Goal: Information Seeking & Learning: Check status

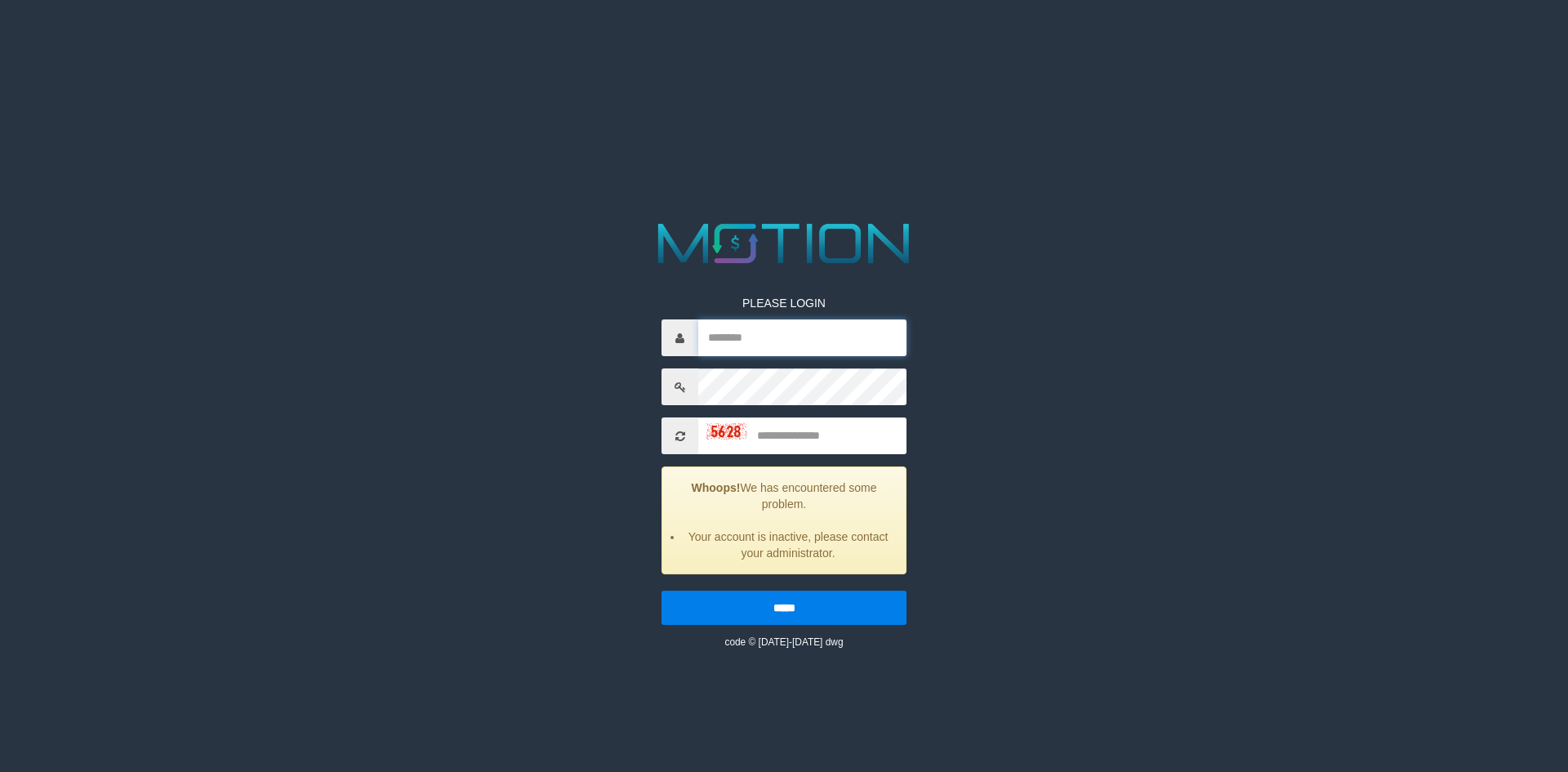
click at [767, 341] on input "text" at bounding box center [802, 338] width 208 height 37
type input "*******"
type input "****"
click at [662, 590] on input "*****" at bounding box center [784, 607] width 245 height 34
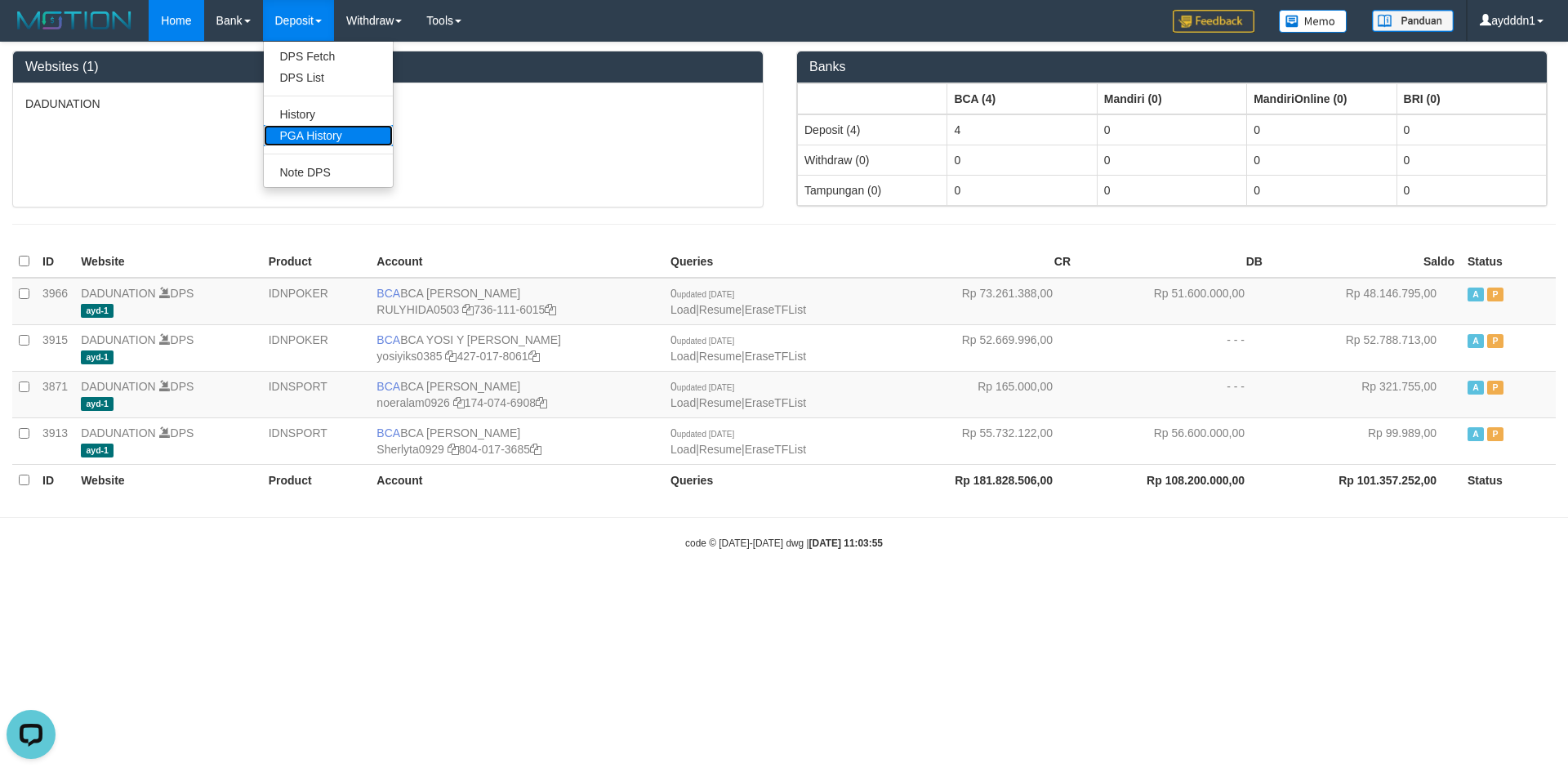
click at [310, 139] on link "PGA History" at bounding box center [328, 136] width 129 height 22
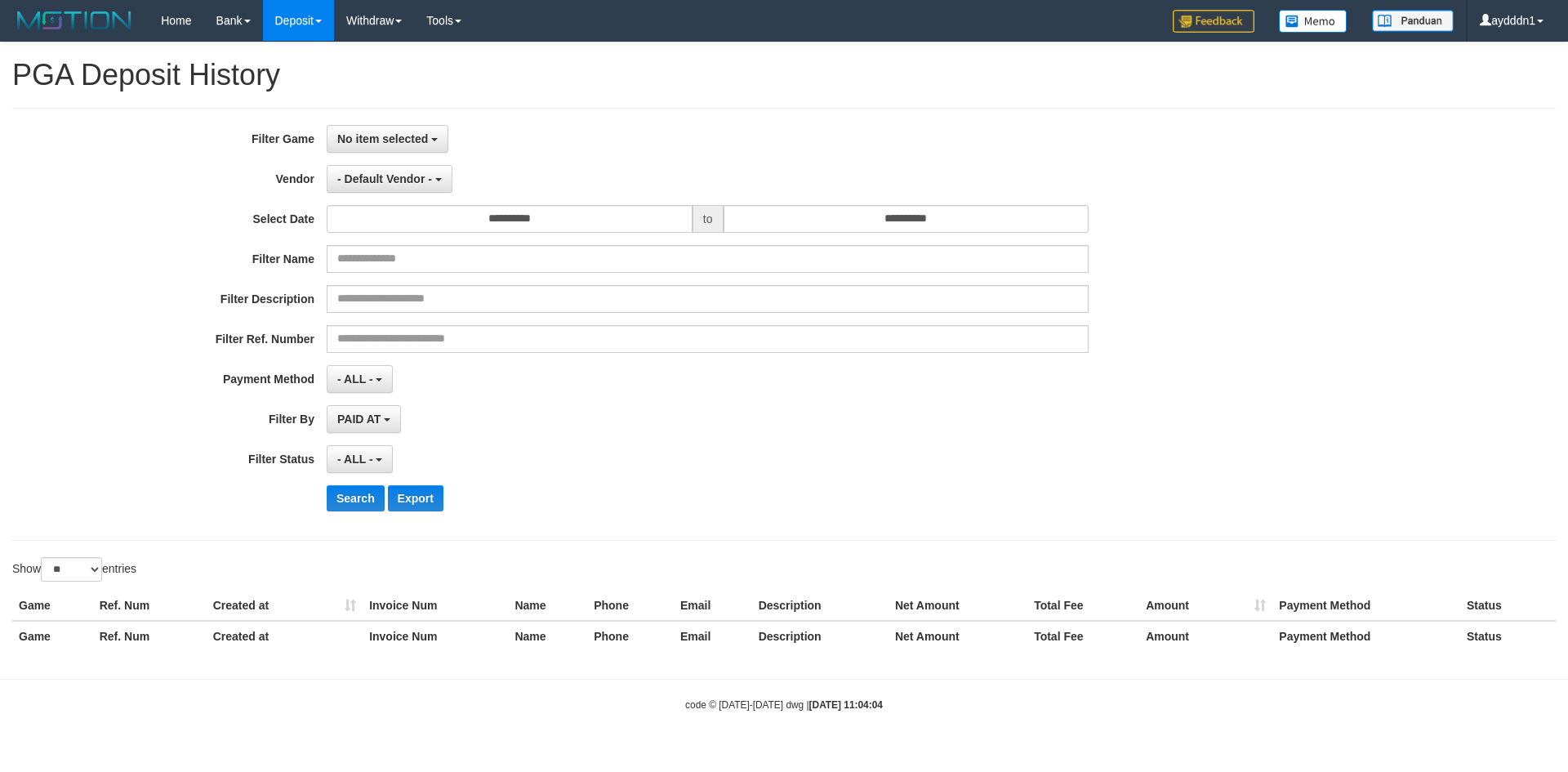
select select
select select "**"
click at [356, 132] on span "No item selected" at bounding box center [382, 139] width 91 height 13
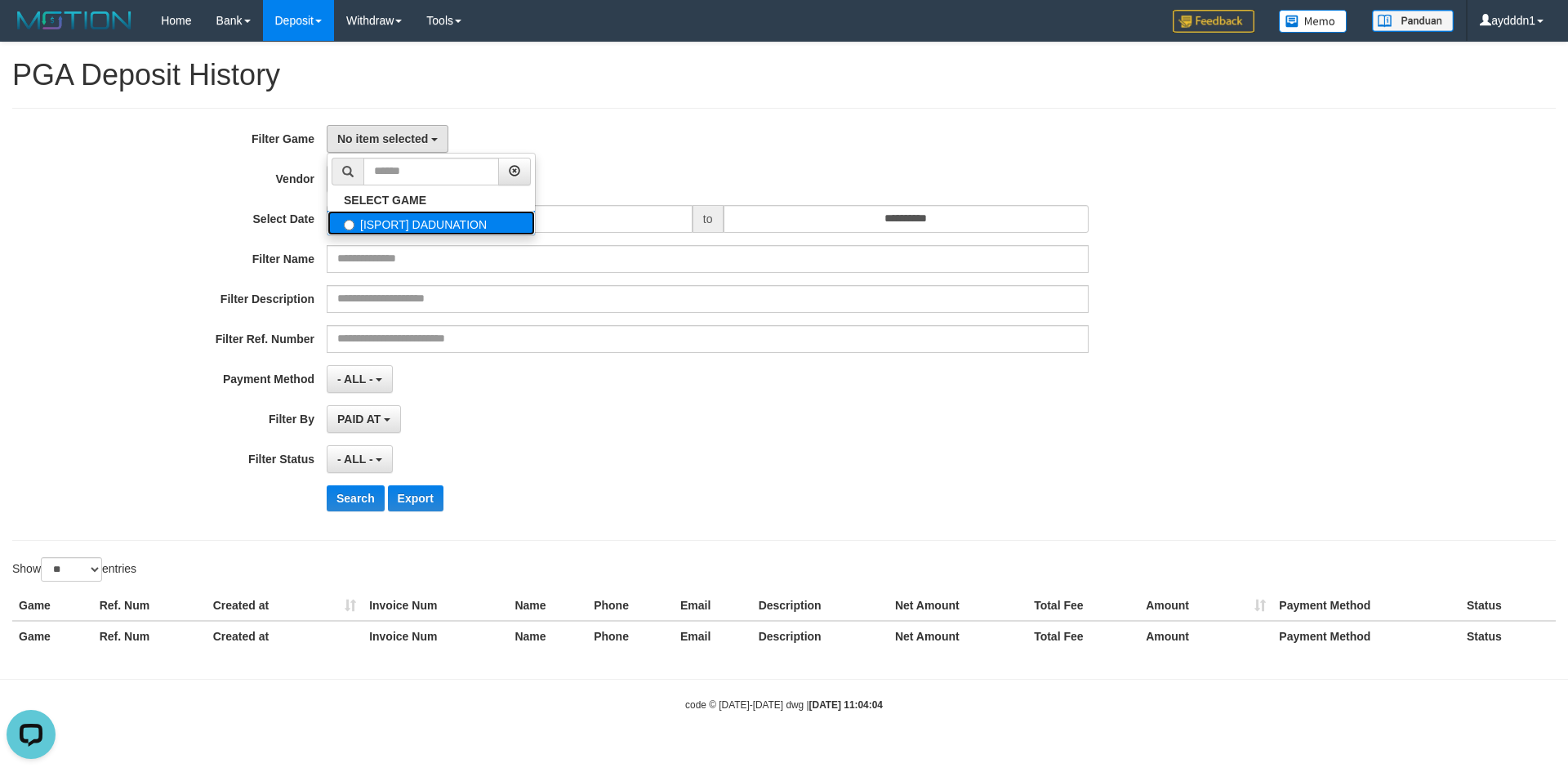
click at [413, 223] on label "[ISPORT] DADUNATION" at bounding box center [430, 222] width 207 height 24
select select "***"
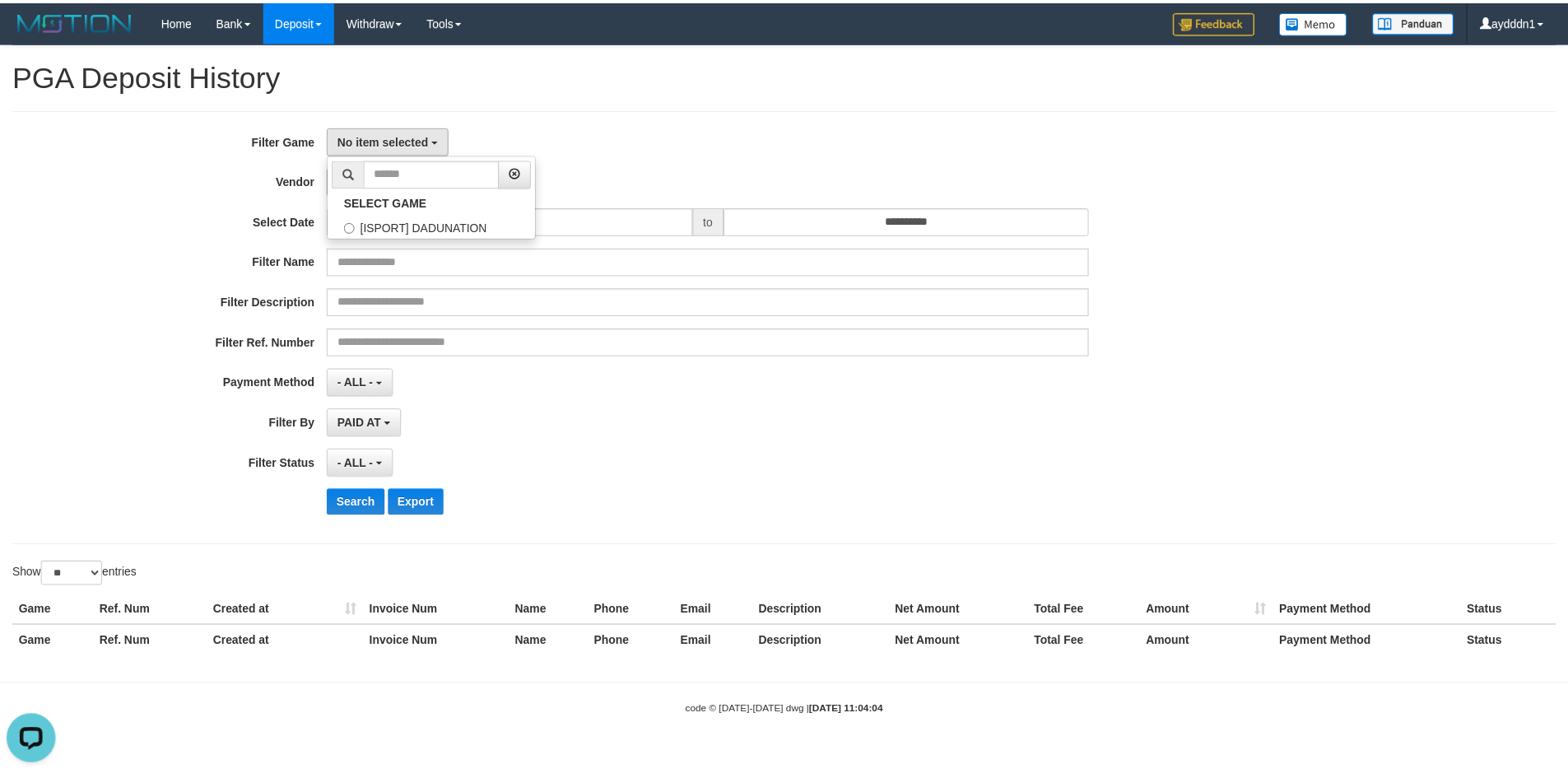
scroll to position [15, 0]
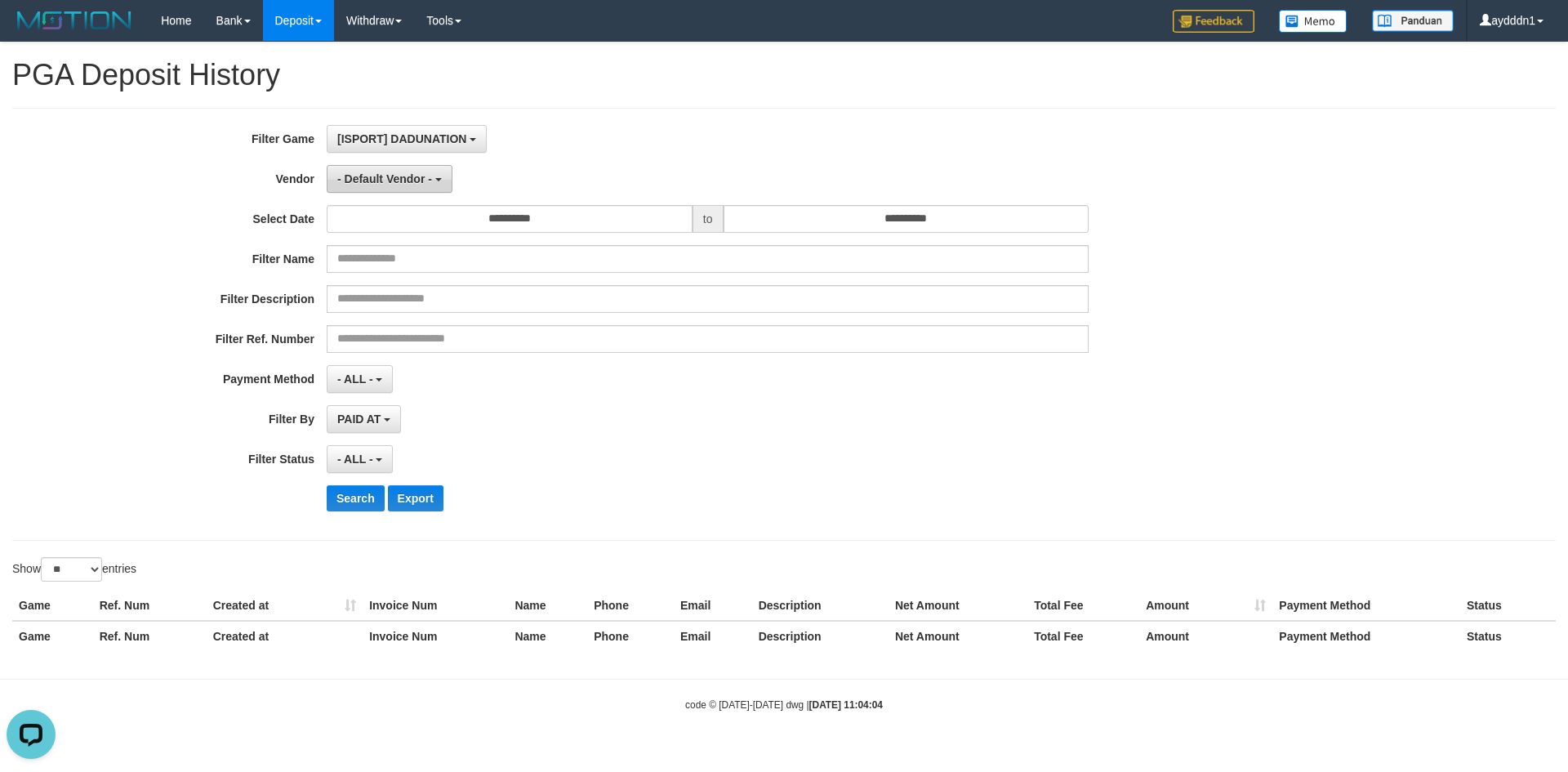
click at [371, 180] on span "- Default Vendor -" at bounding box center [385, 179] width 95 height 13
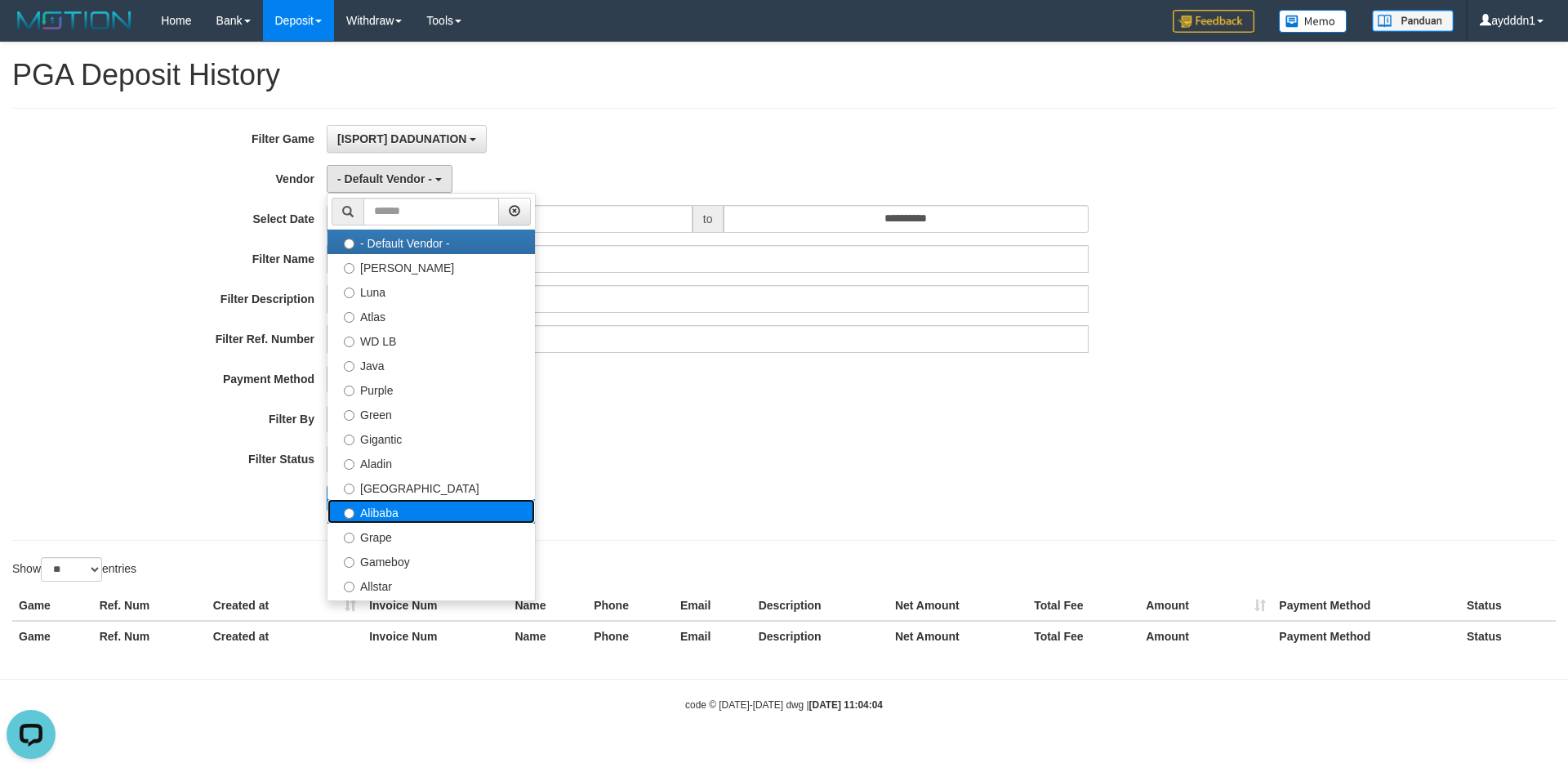
click at [389, 509] on label "Alibaba" at bounding box center [430, 511] width 207 height 24
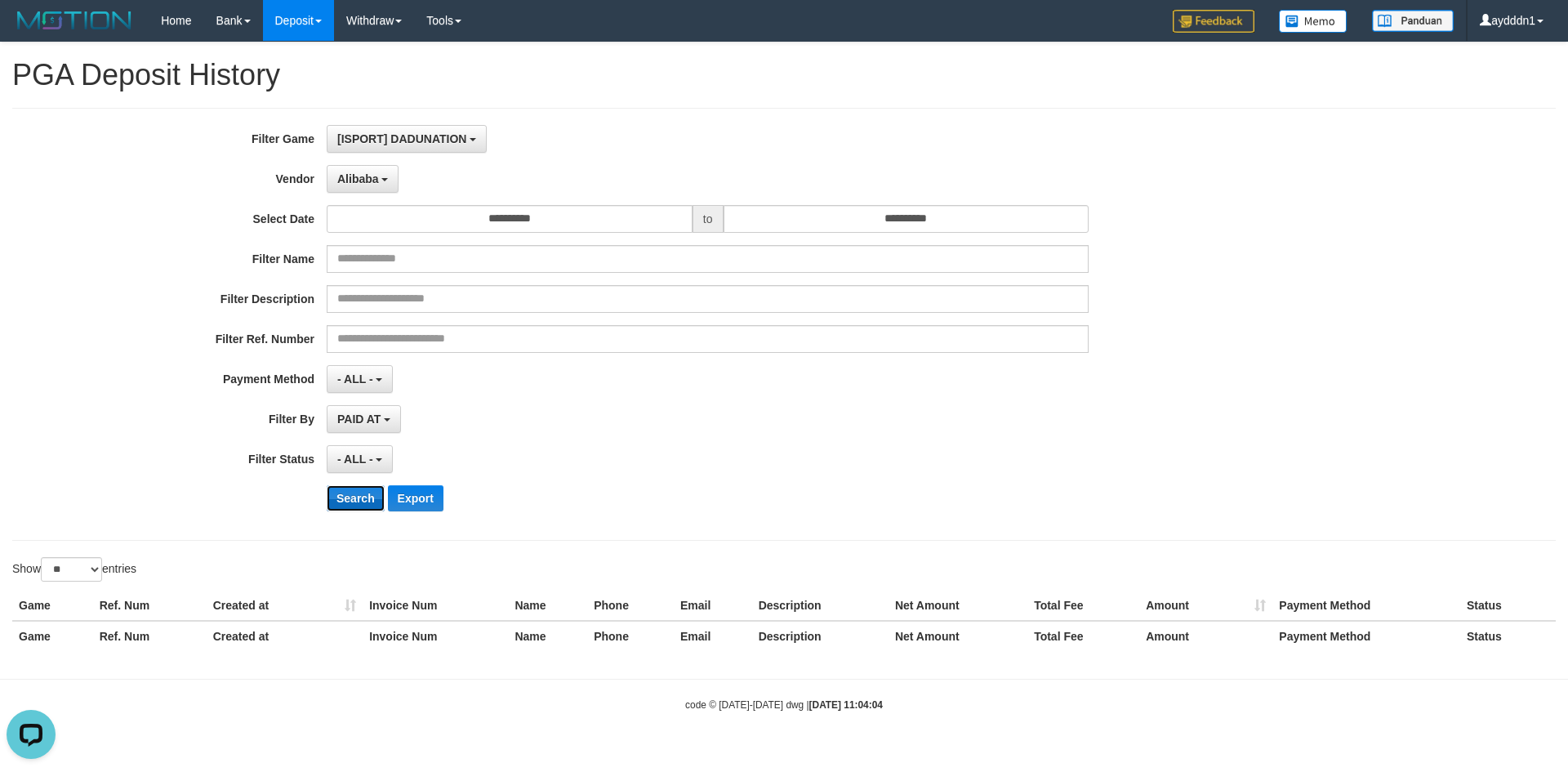
click at [369, 496] on button "Search" at bounding box center [355, 498] width 58 height 26
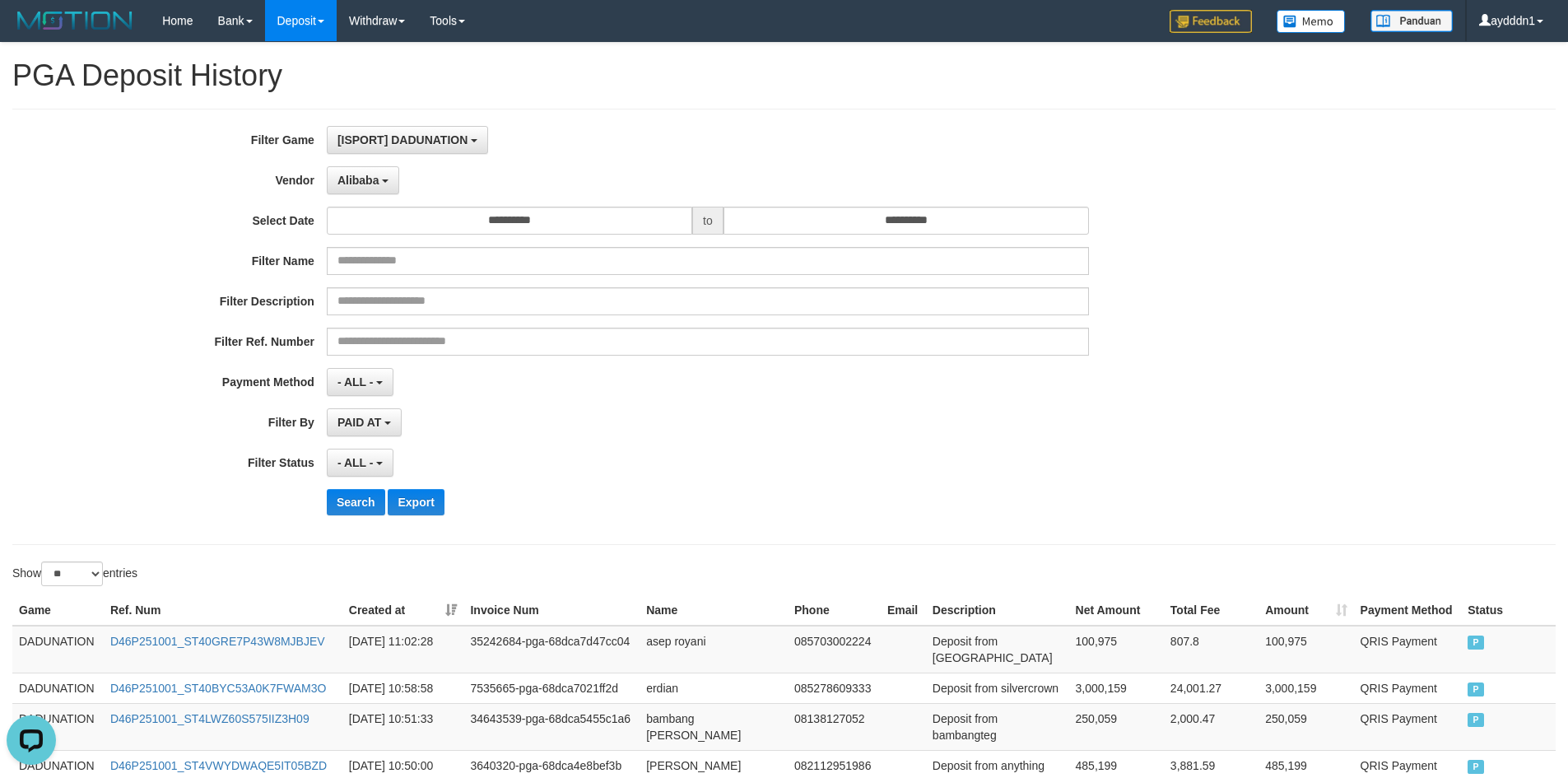
click at [716, 462] on div "- ALL - SELECT ALL - ALL - SELECT STATUS PENDING/UNPAID PAID CANCELED EXPIRED" at bounding box center [707, 462] width 762 height 28
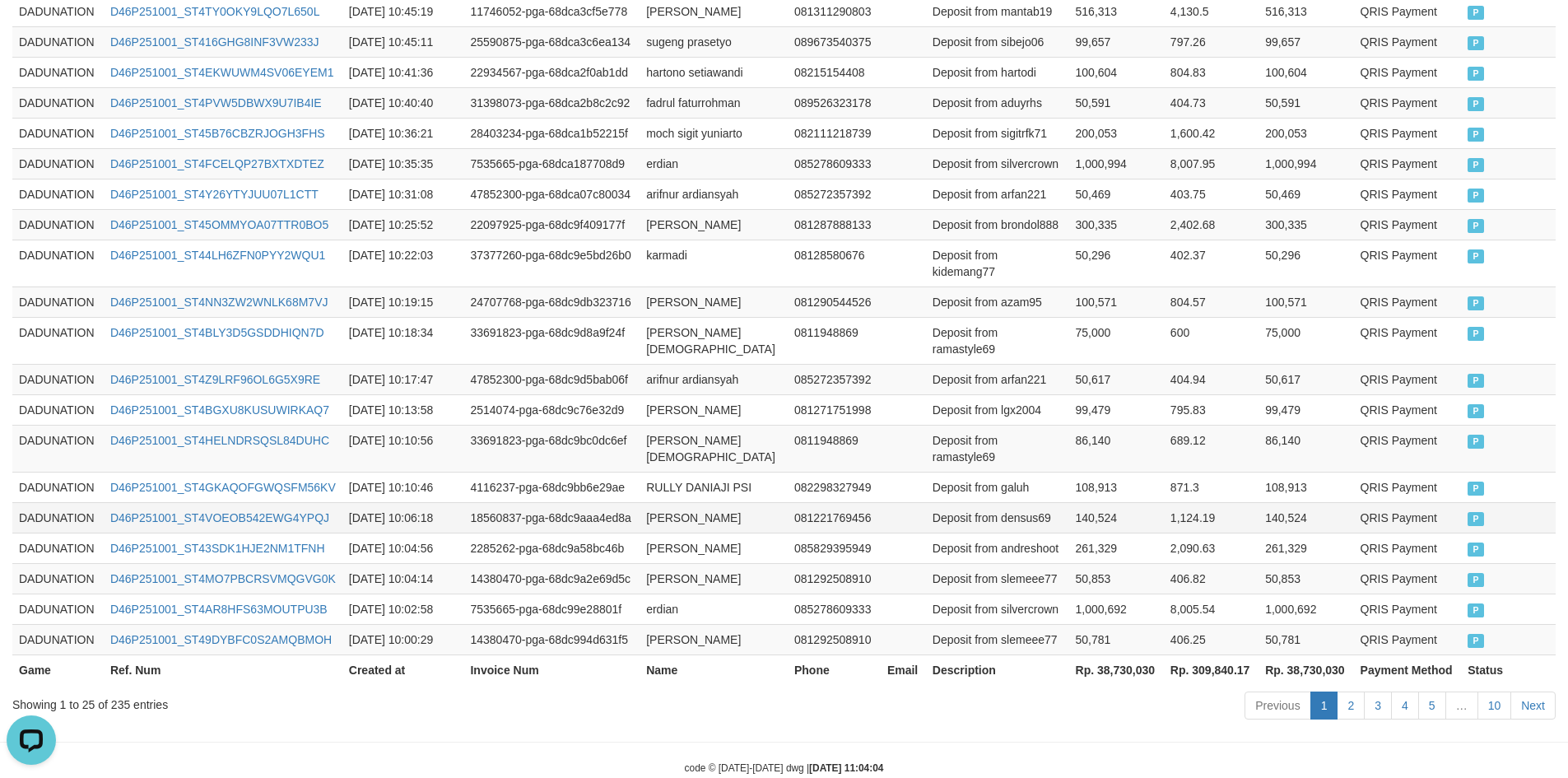
scroll to position [870, 0]
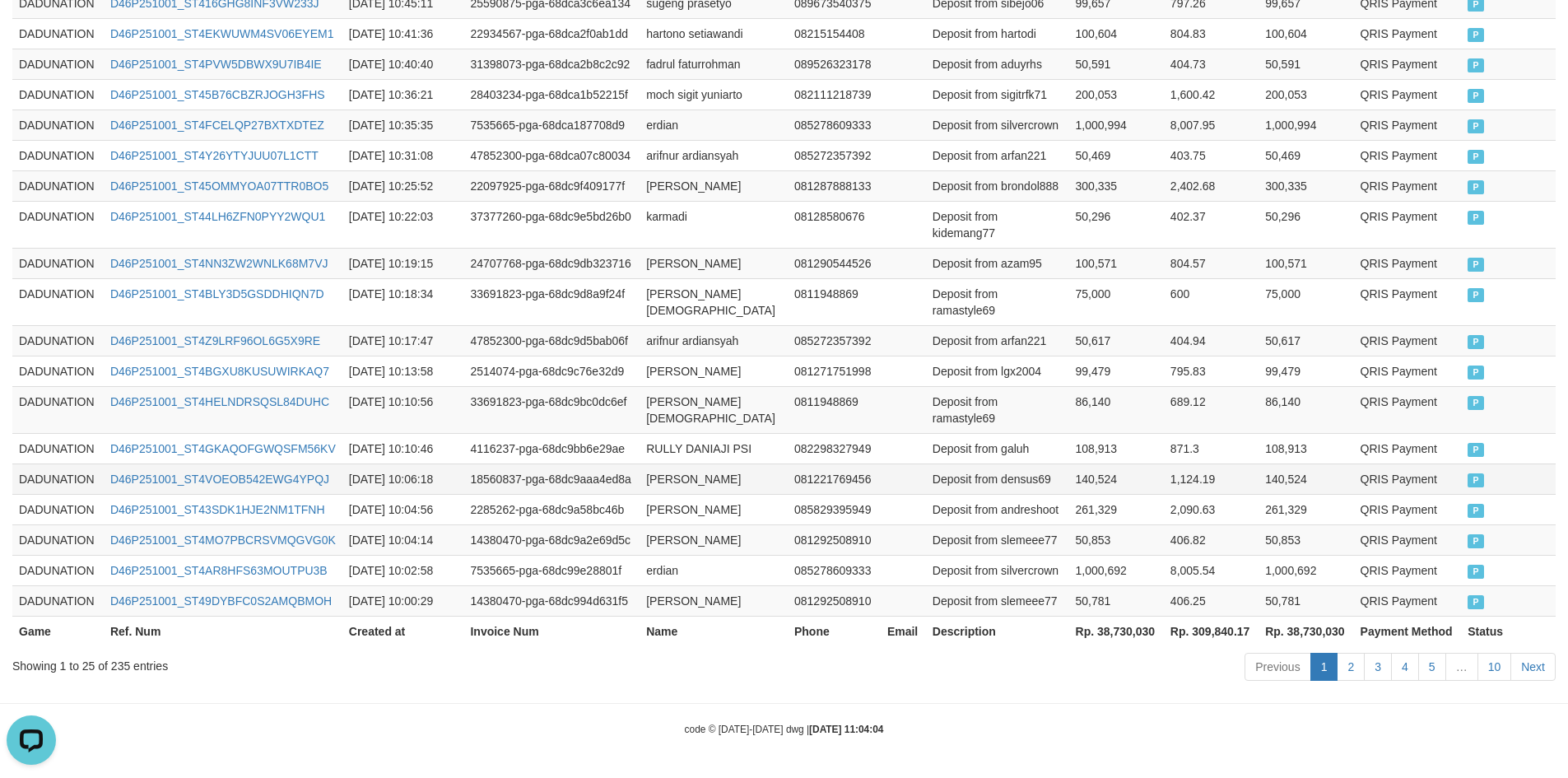
click at [729, 463] on td "[PERSON_NAME]" at bounding box center [713, 478] width 148 height 30
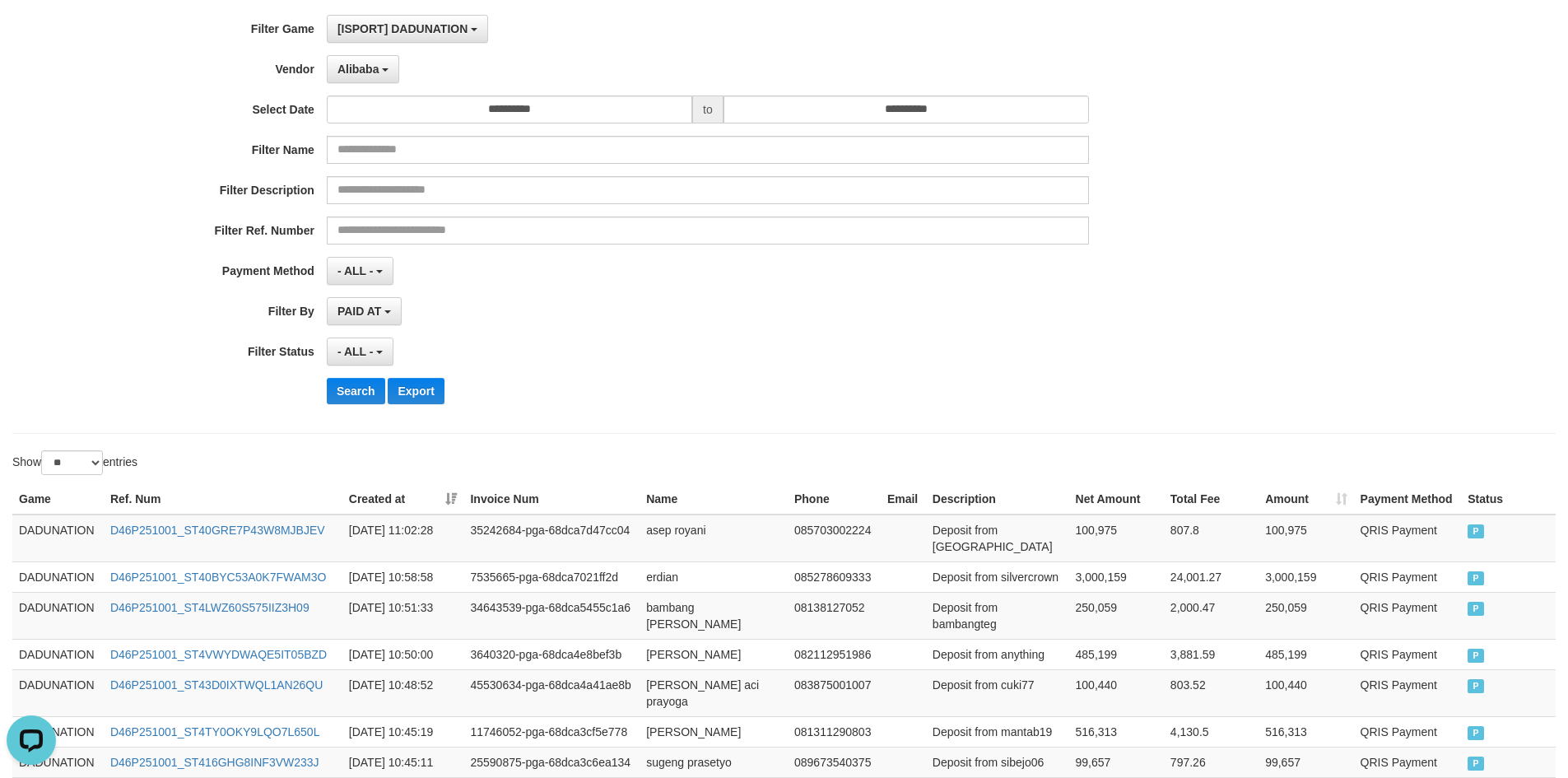
scroll to position [0, 0]
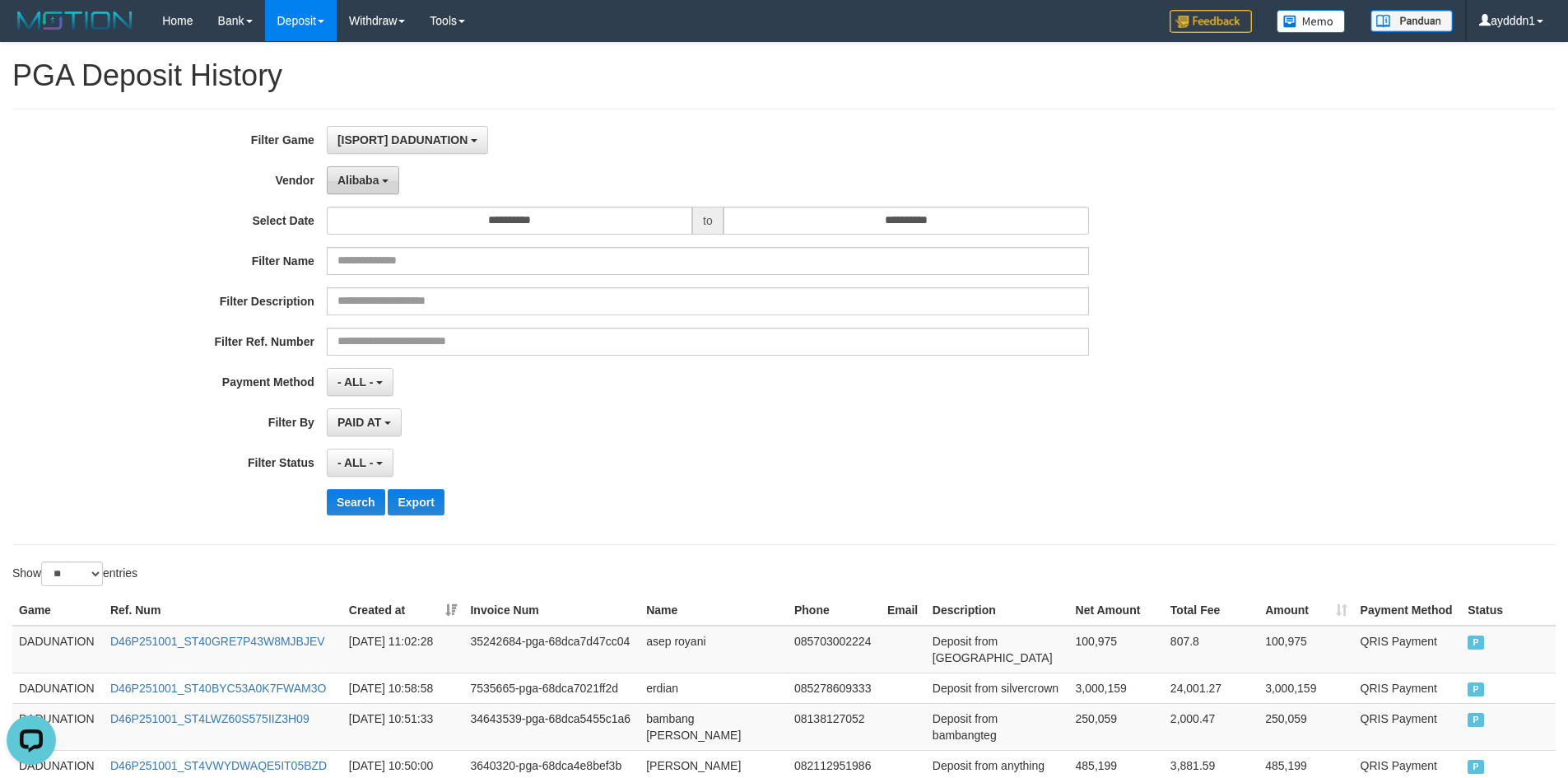
drag, startPoint x: 378, startPoint y: 184, endPoint x: 424, endPoint y: 426, distance: 246.3
click at [377, 184] on span "Alibaba" at bounding box center [358, 180] width 42 height 13
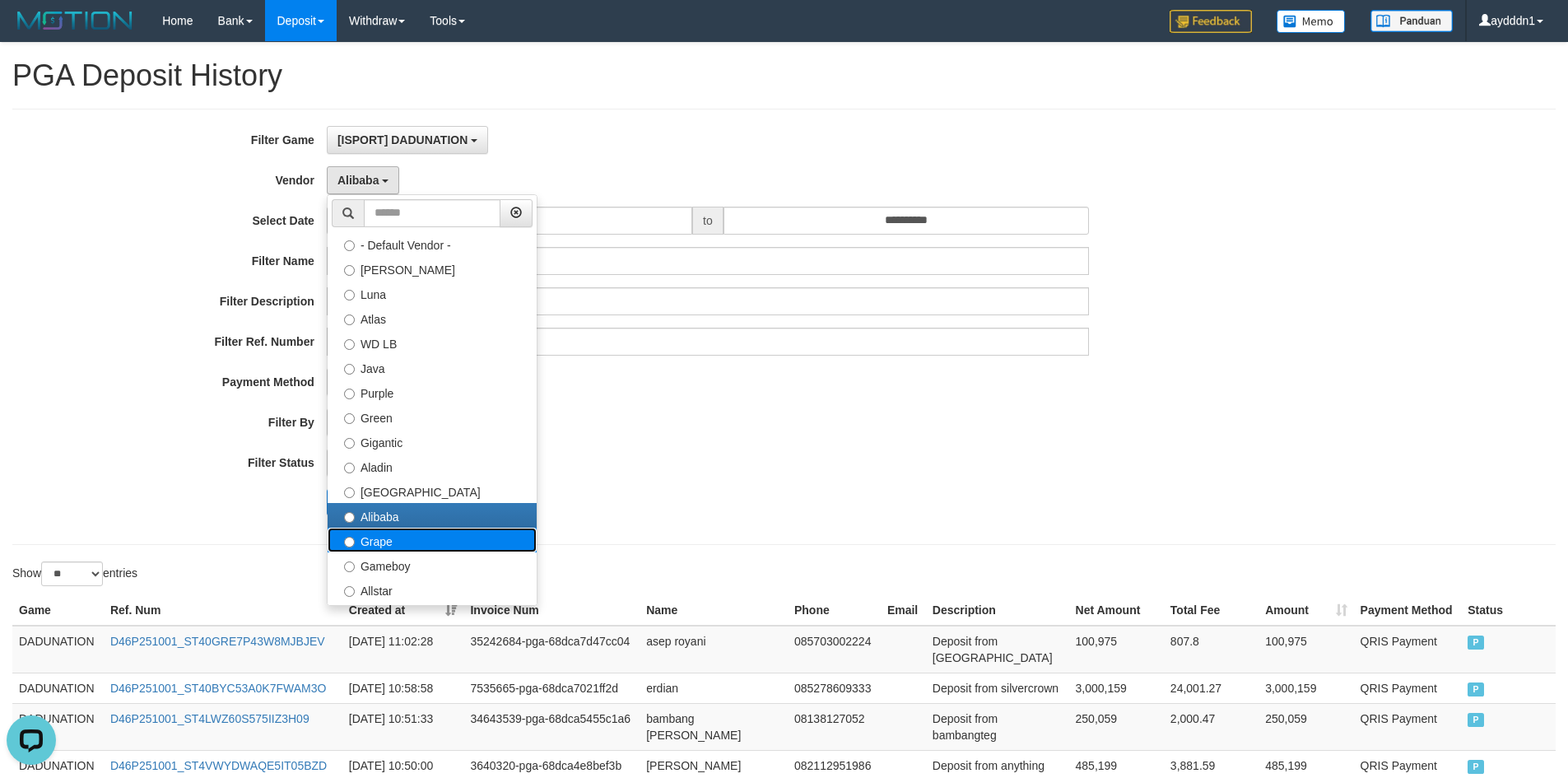
click at [414, 535] on label "Grape" at bounding box center [431, 540] width 209 height 24
select select "**********"
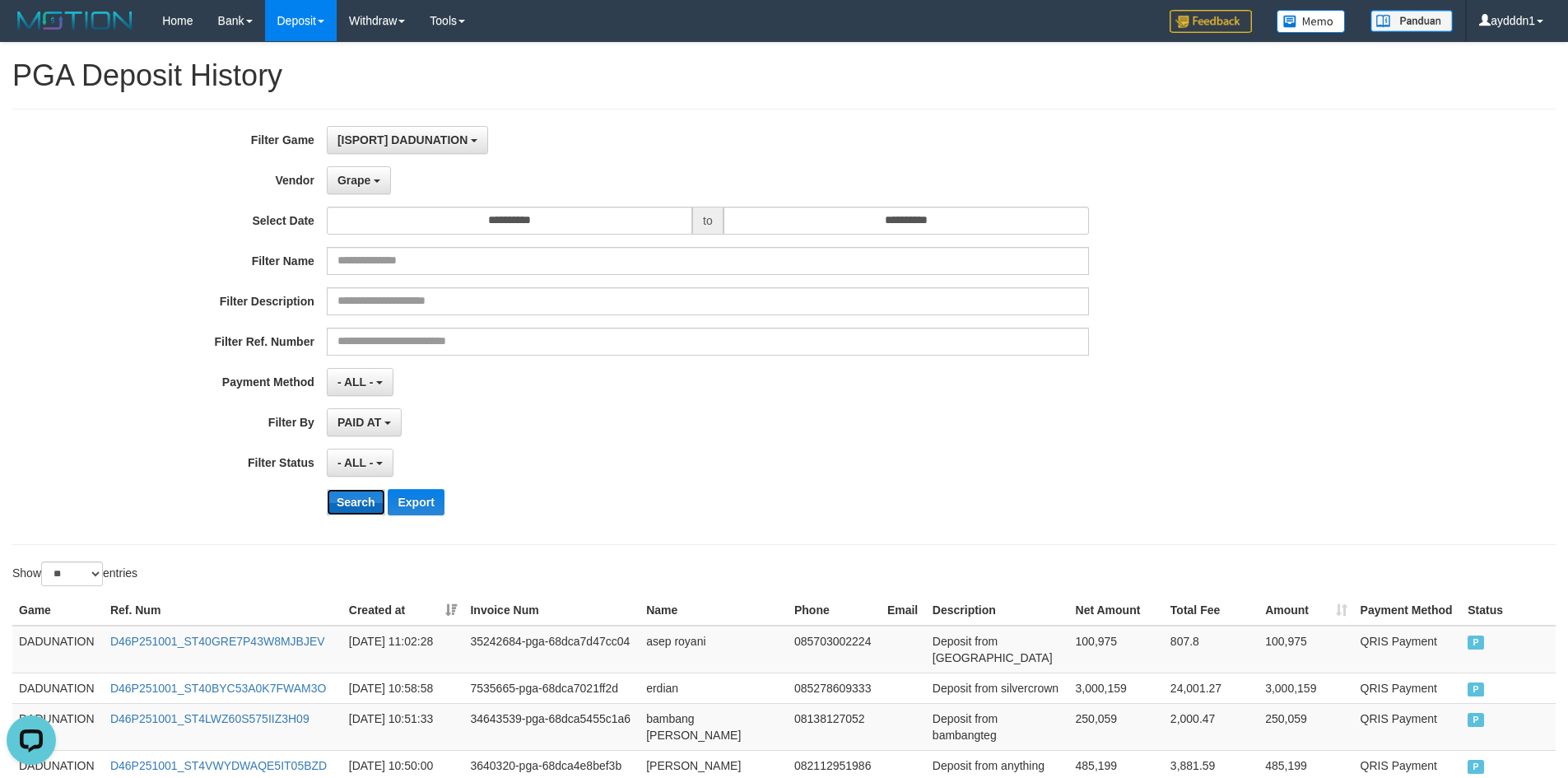
click at [354, 509] on button "Search" at bounding box center [356, 502] width 59 height 26
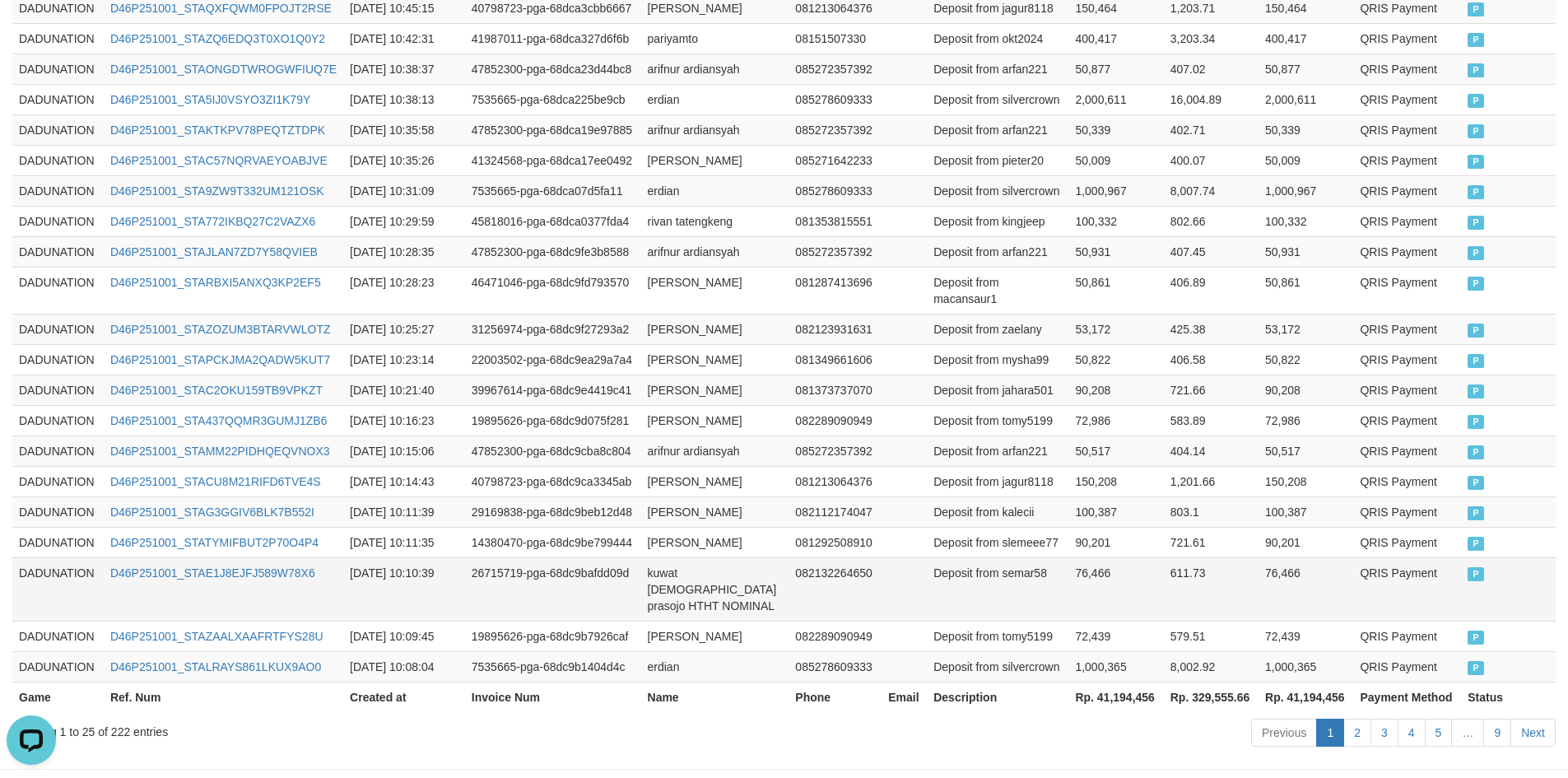
scroll to position [821, 0]
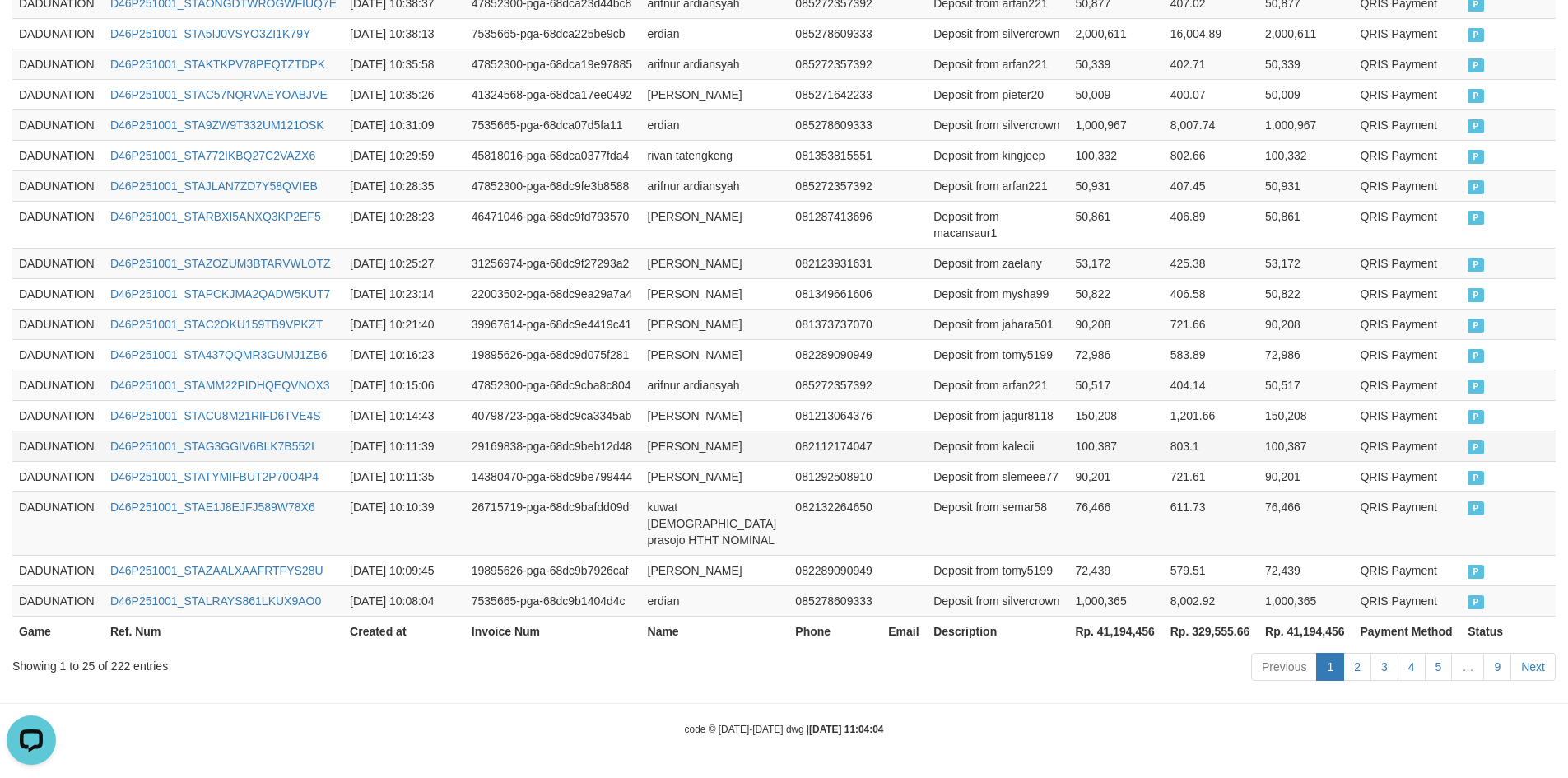
click at [680, 458] on td "[PERSON_NAME]" at bounding box center [715, 446] width 148 height 30
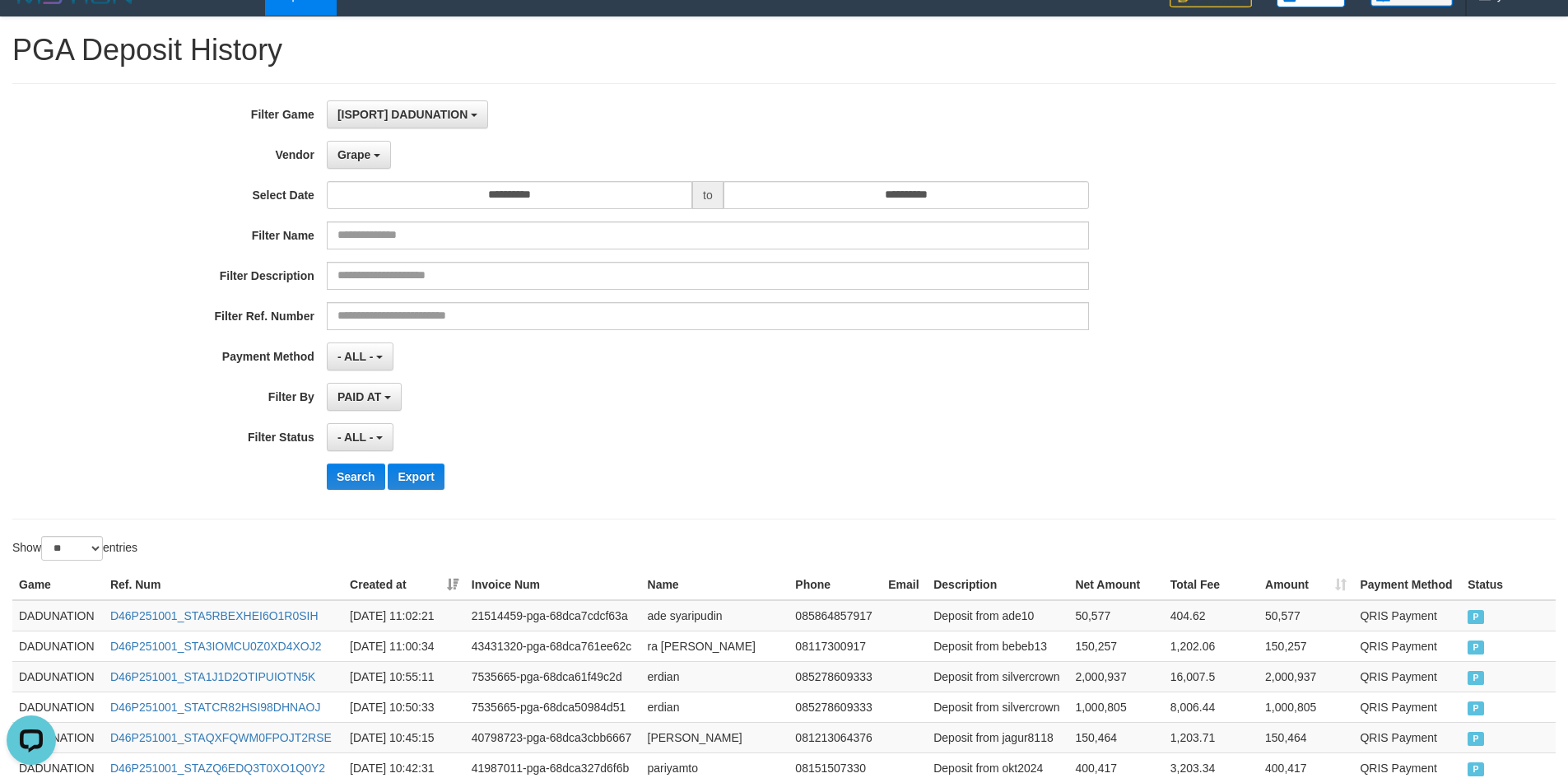
scroll to position [0, 0]
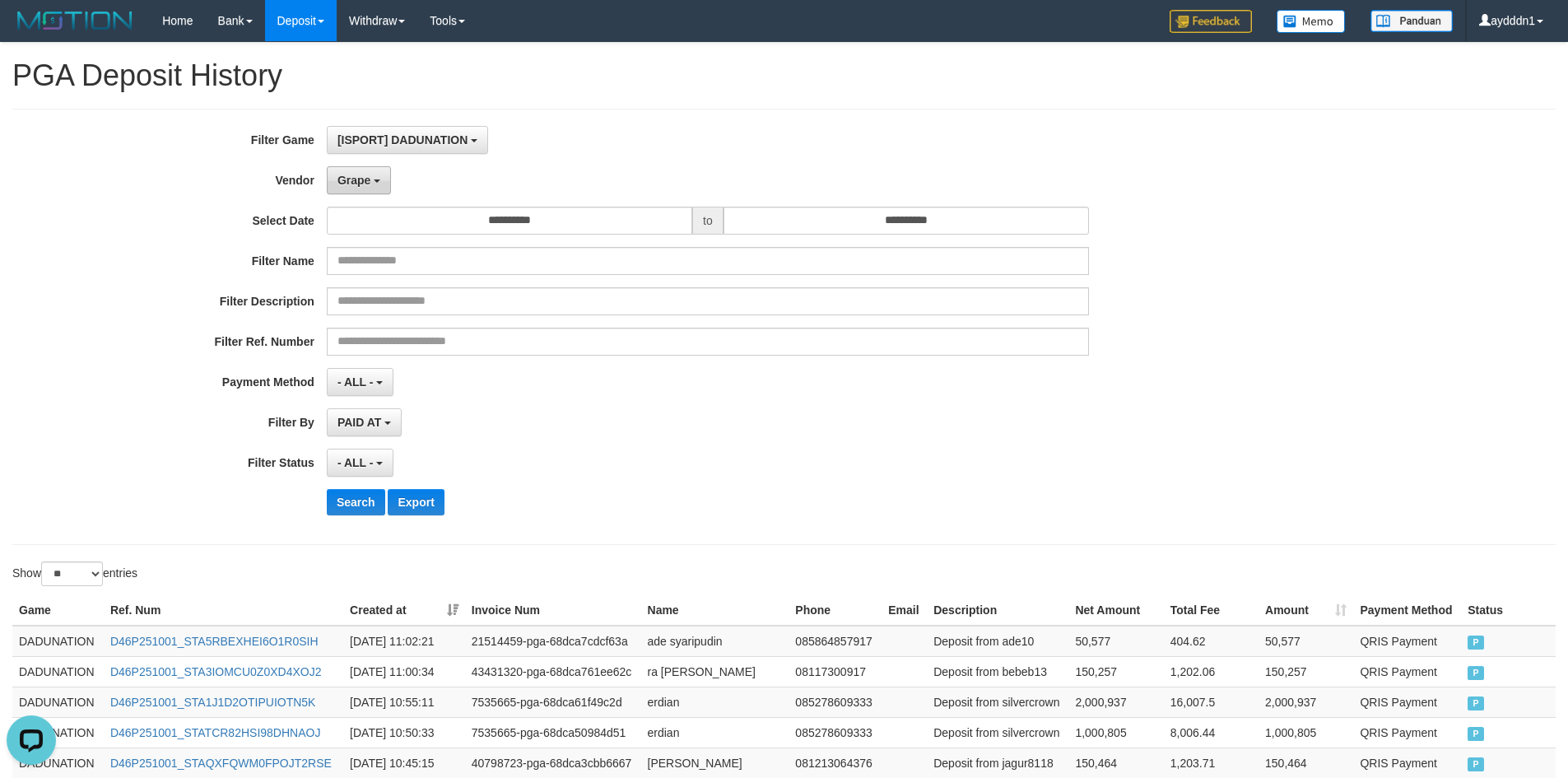
click at [349, 185] on span "Grape" at bounding box center [353, 180] width 33 height 13
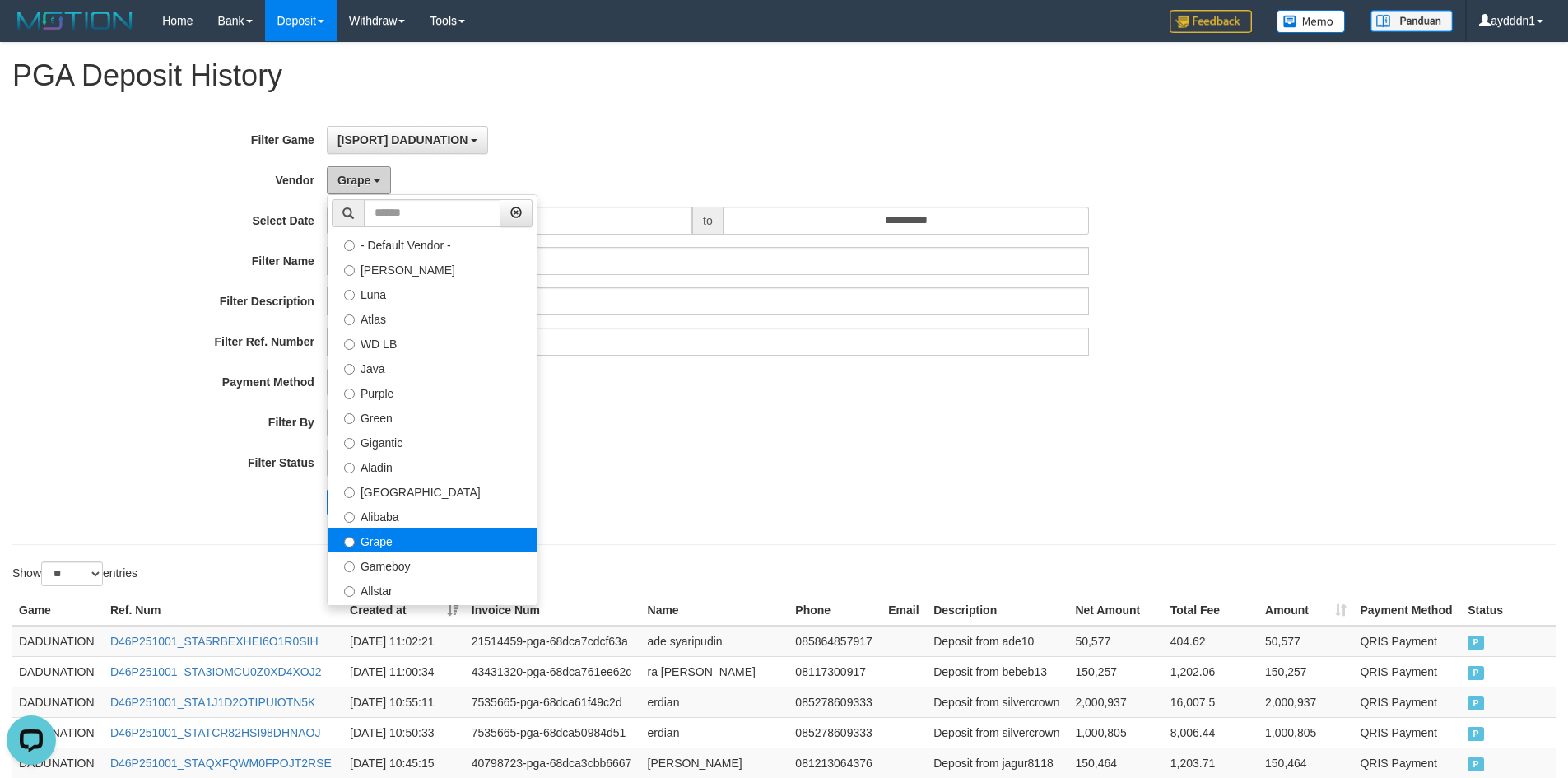
scroll to position [412, 0]
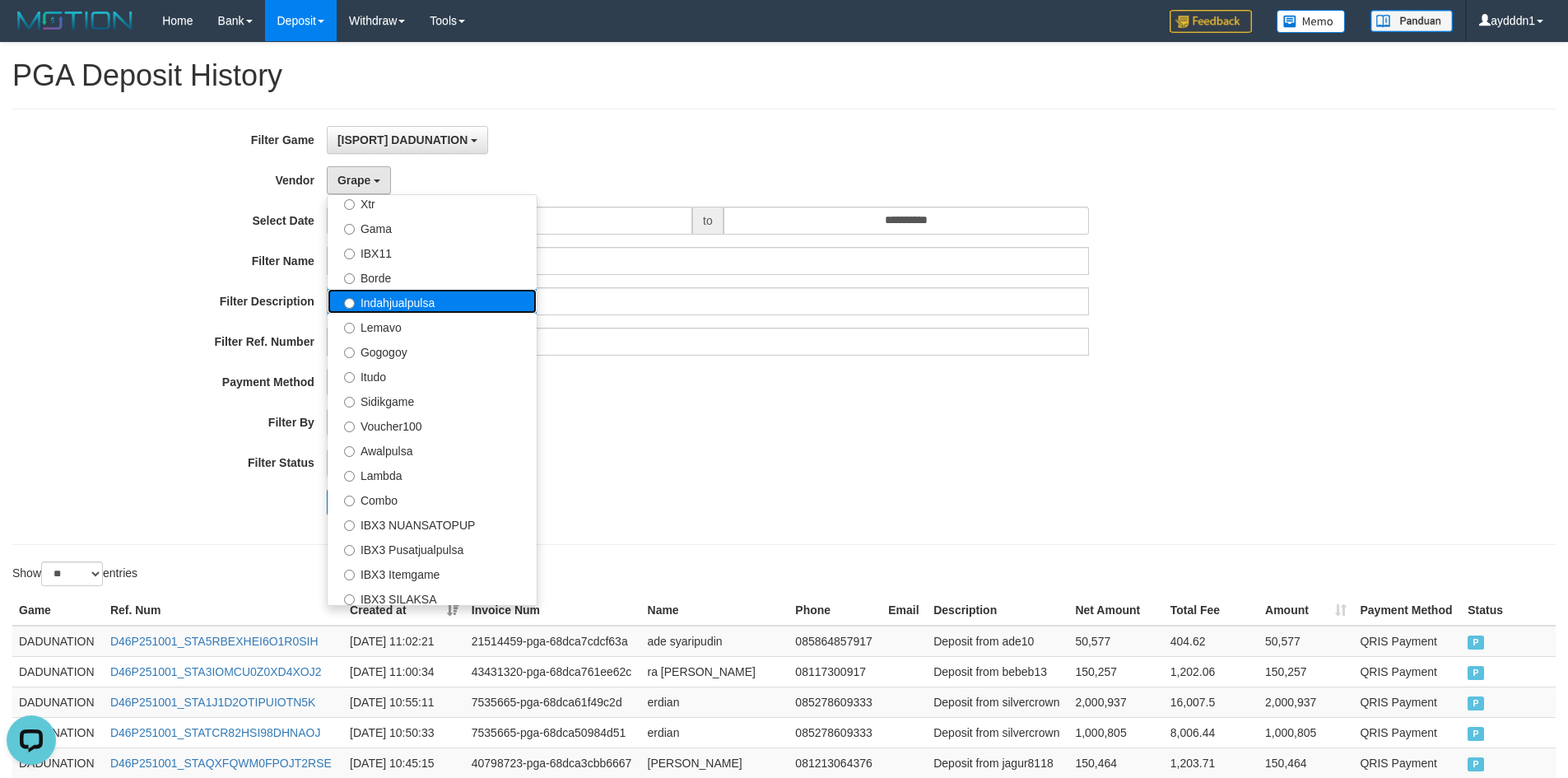
click at [402, 307] on label "Indahjualpulsa" at bounding box center [431, 300] width 209 height 24
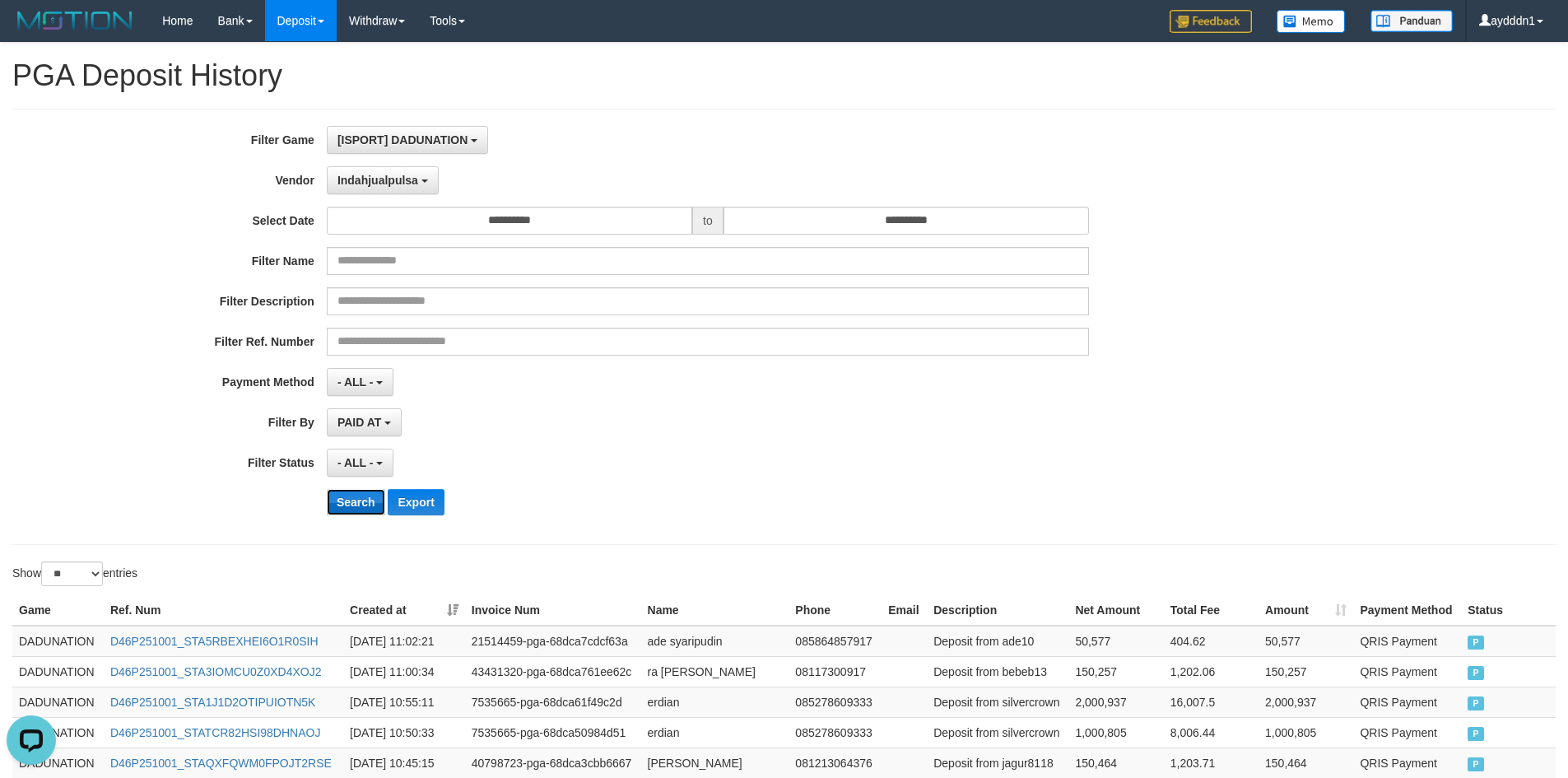
click at [364, 504] on button "Search" at bounding box center [356, 502] width 59 height 26
click at [680, 452] on div "- ALL - SELECT ALL - ALL - SELECT STATUS PENDING/UNPAID PAID CANCELED EXPIRED" at bounding box center [707, 462] width 762 height 28
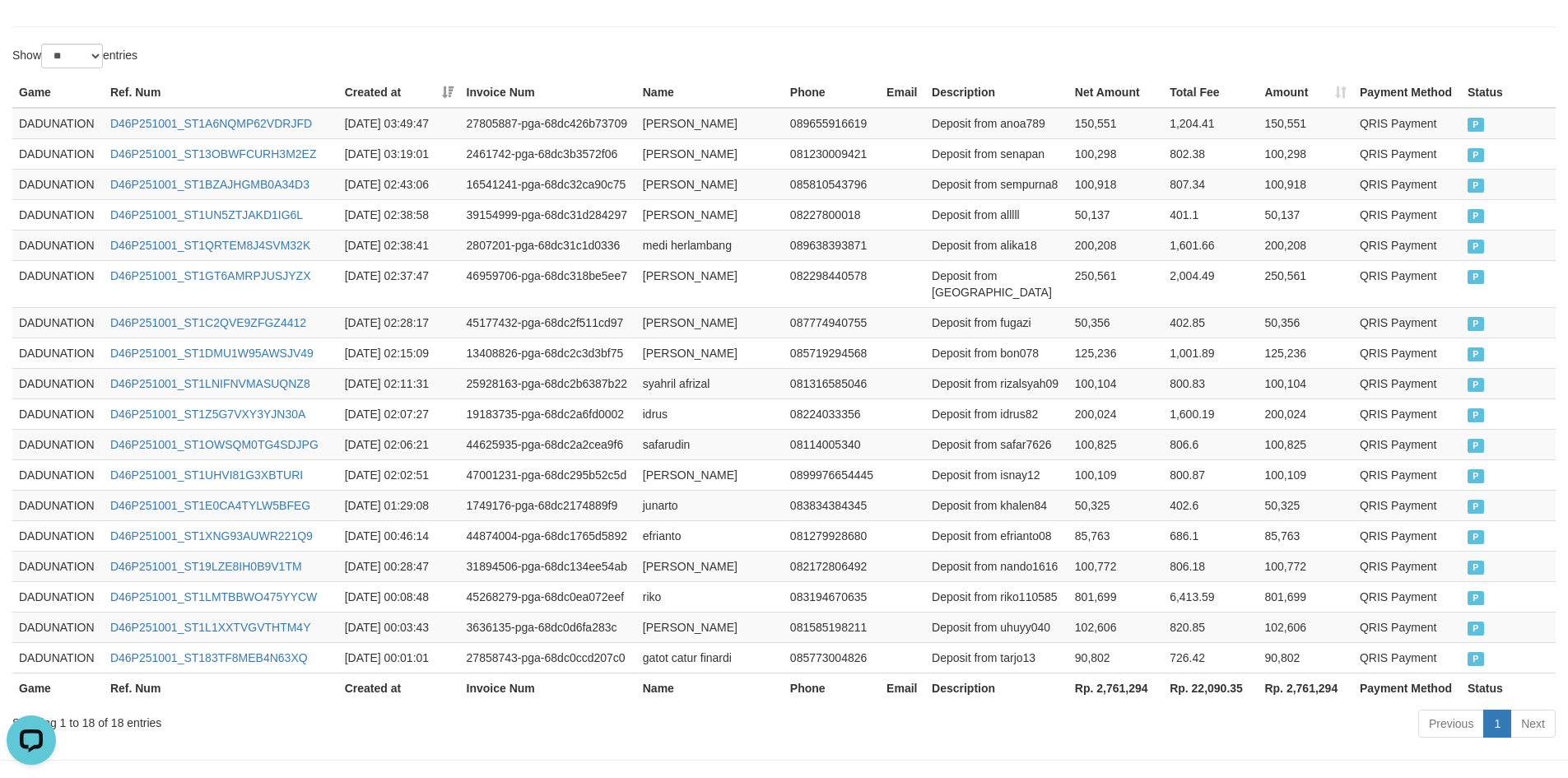
scroll to position [575, 0]
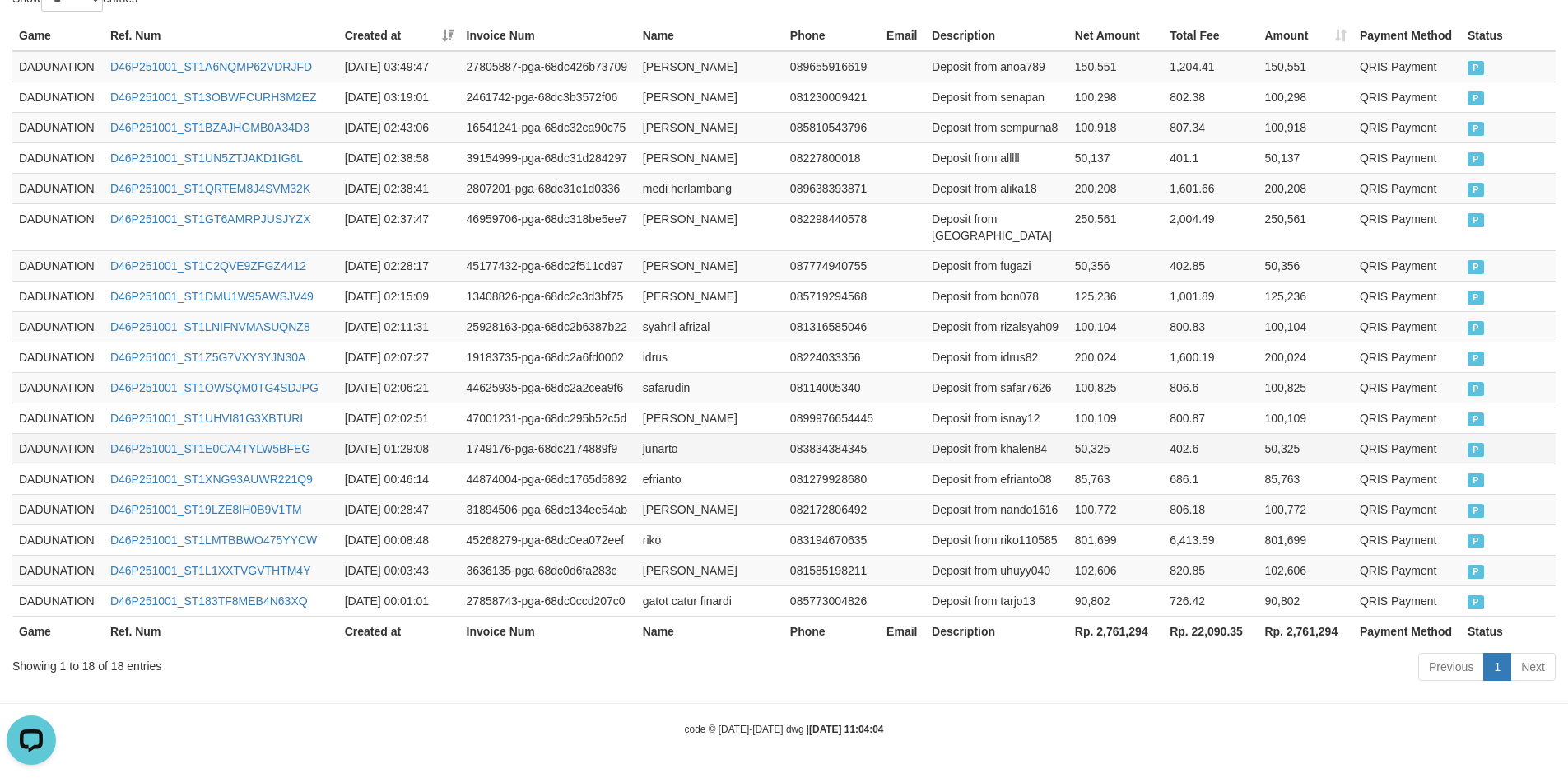
click at [646, 447] on td "junarto" at bounding box center [710, 448] width 148 height 30
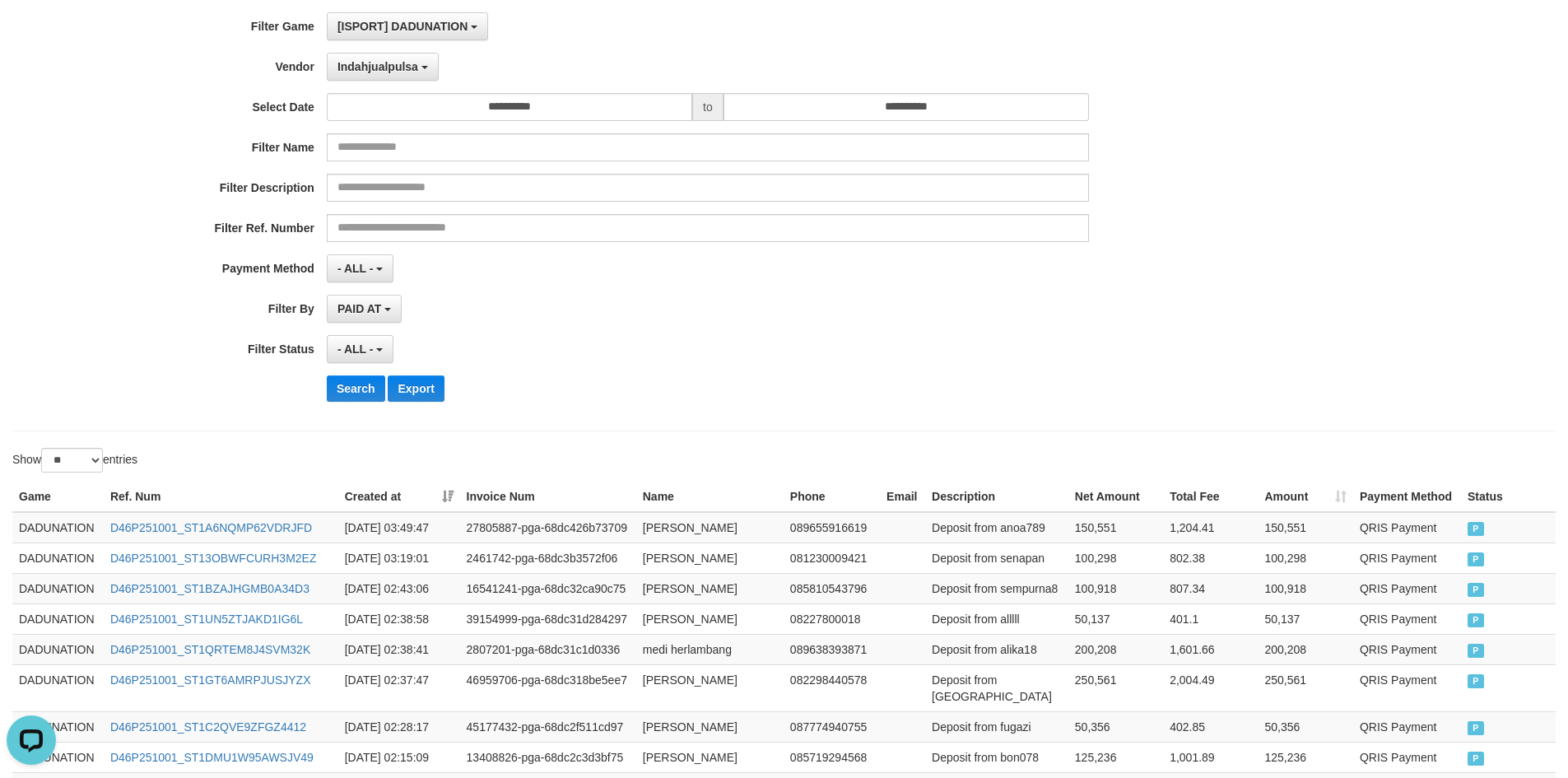
scroll to position [0, 0]
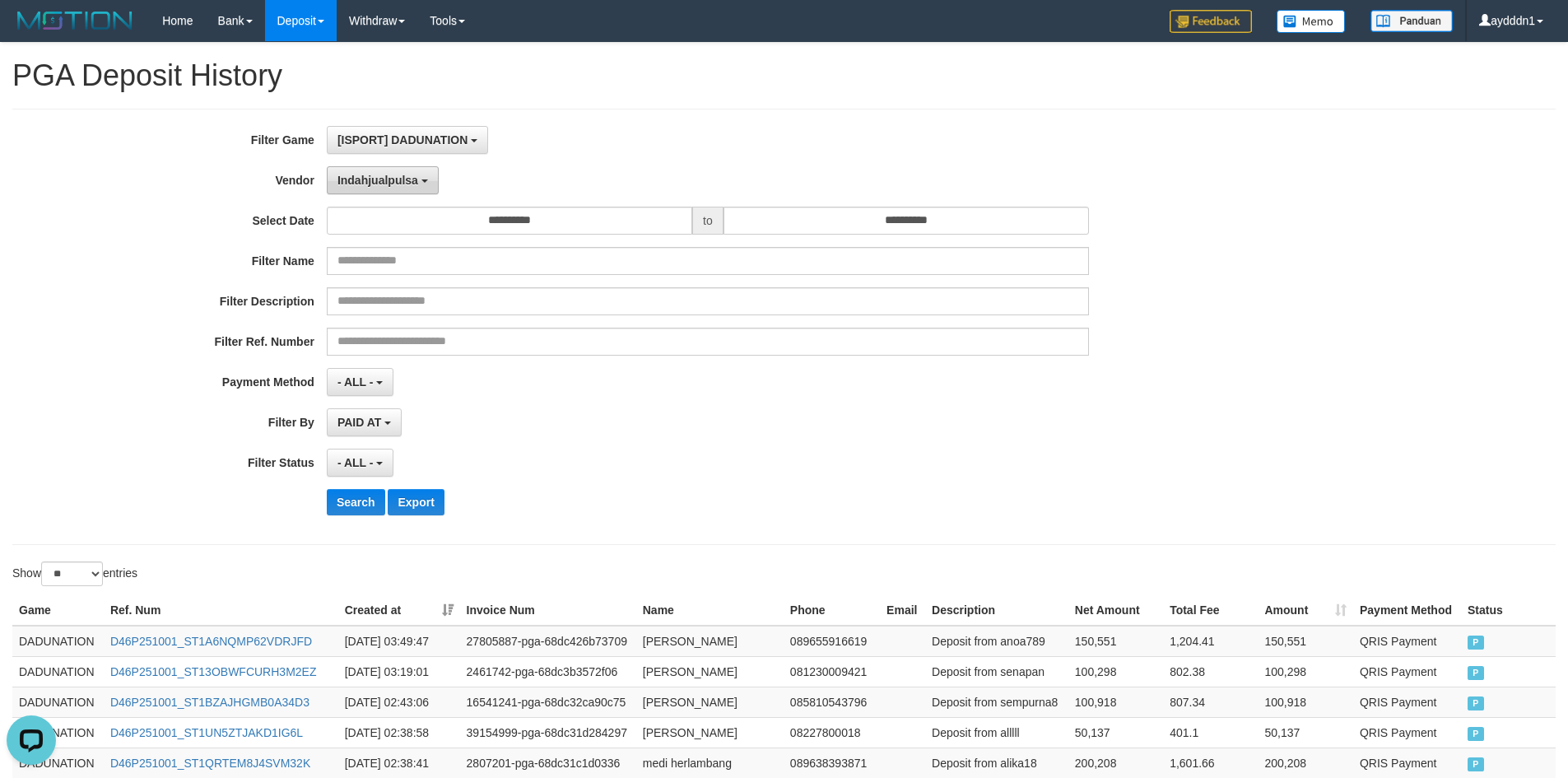
click at [374, 188] on button "Indahjualpulsa" at bounding box center [382, 180] width 112 height 28
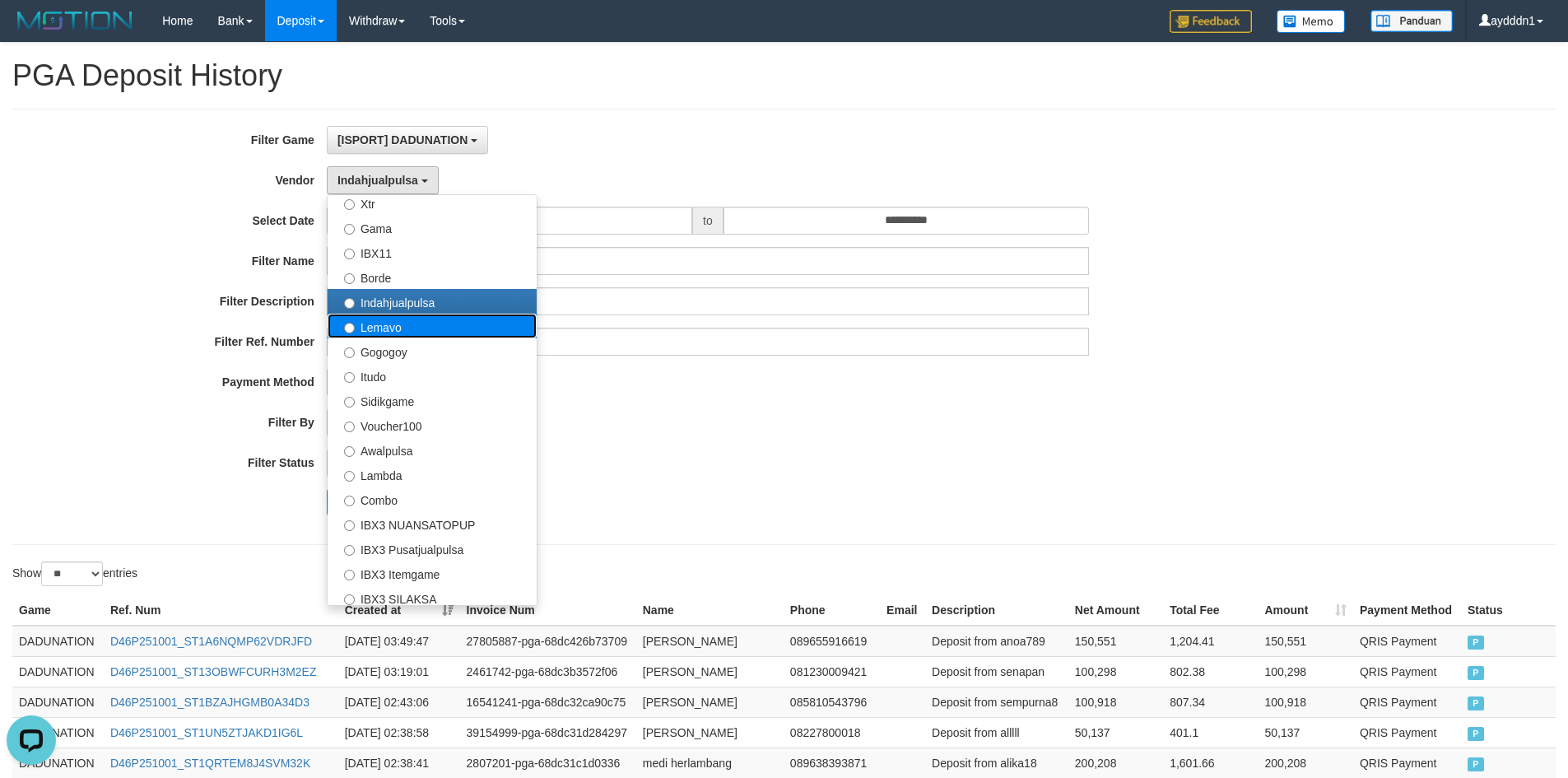
click at [378, 326] on label "Lemavo" at bounding box center [431, 326] width 209 height 24
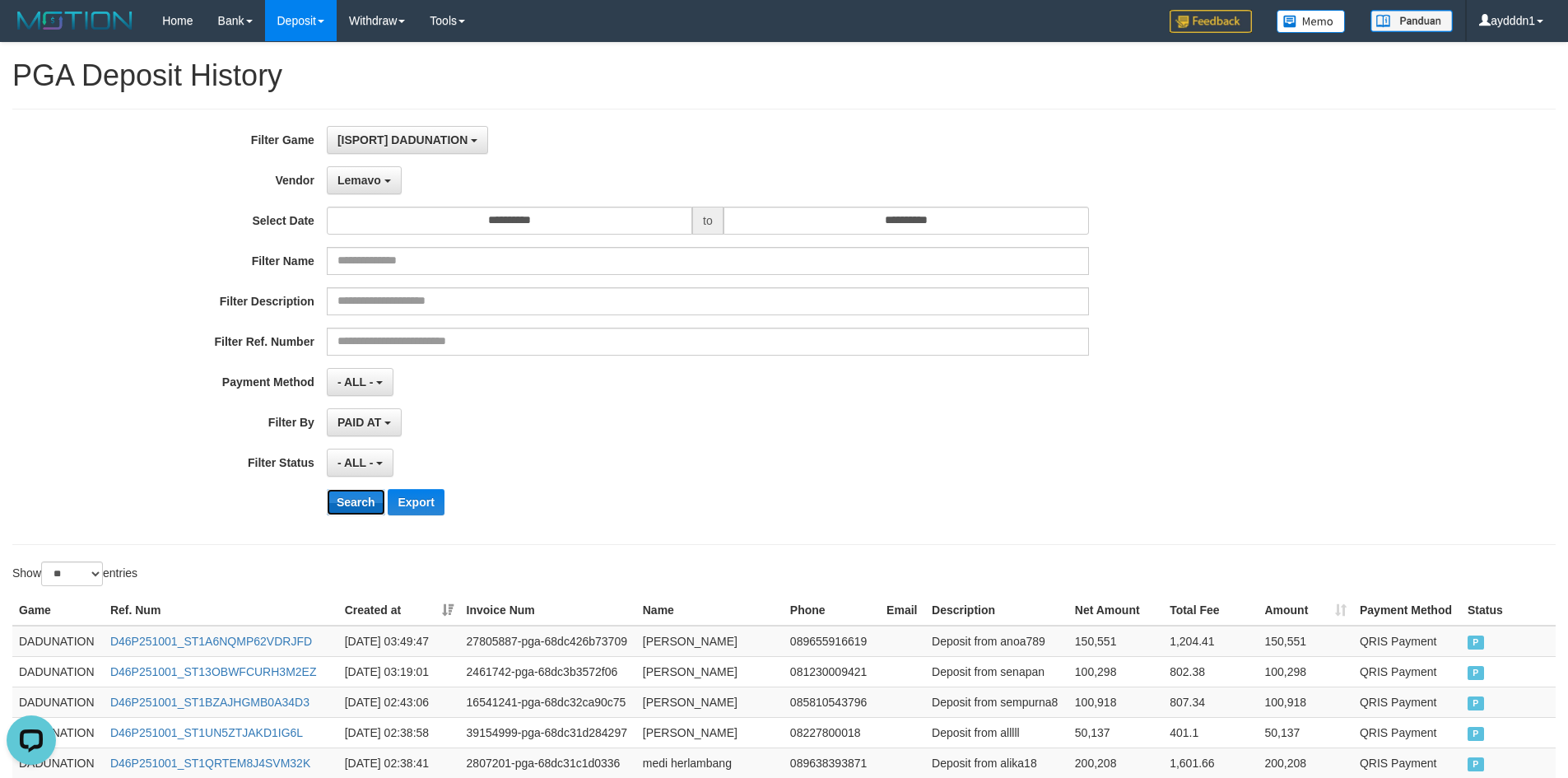
click at [374, 506] on button "Search" at bounding box center [356, 502] width 59 height 26
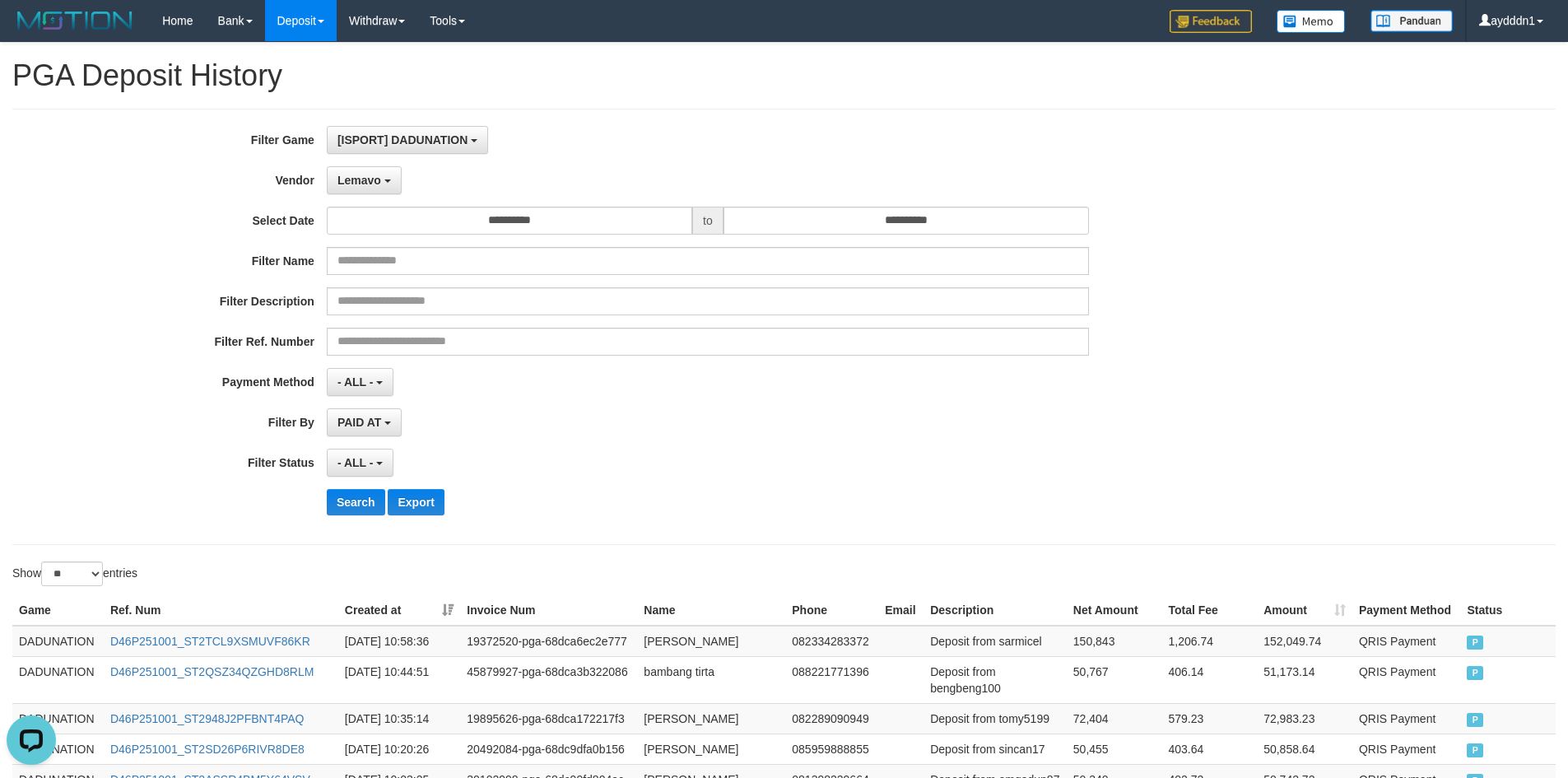
click at [623, 457] on div "- ALL - SELECT ALL - ALL - SELECT STATUS PENDING/UNPAID PAID CANCELED EXPIRED" at bounding box center [707, 462] width 762 height 28
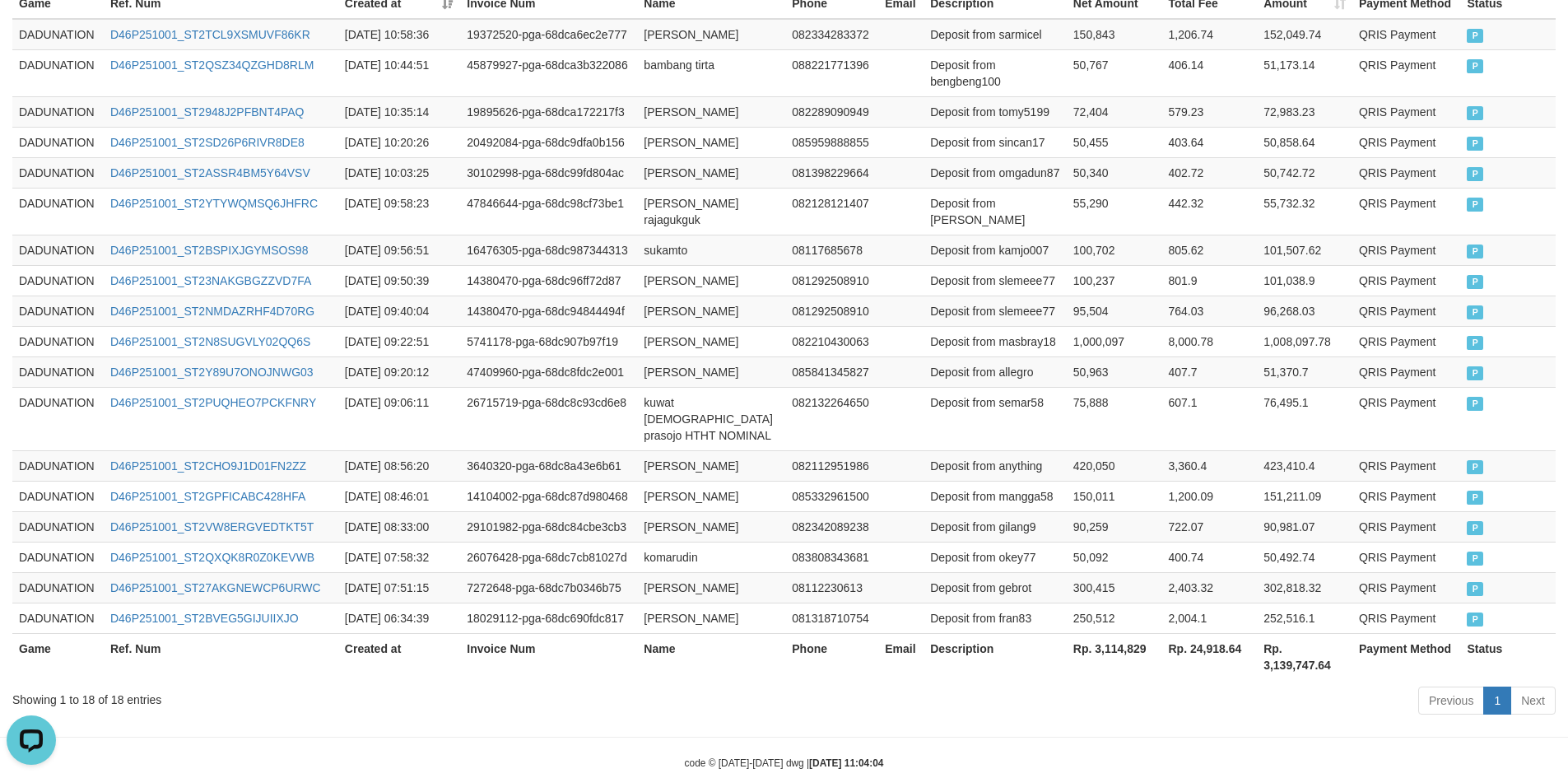
scroll to position [657, 0]
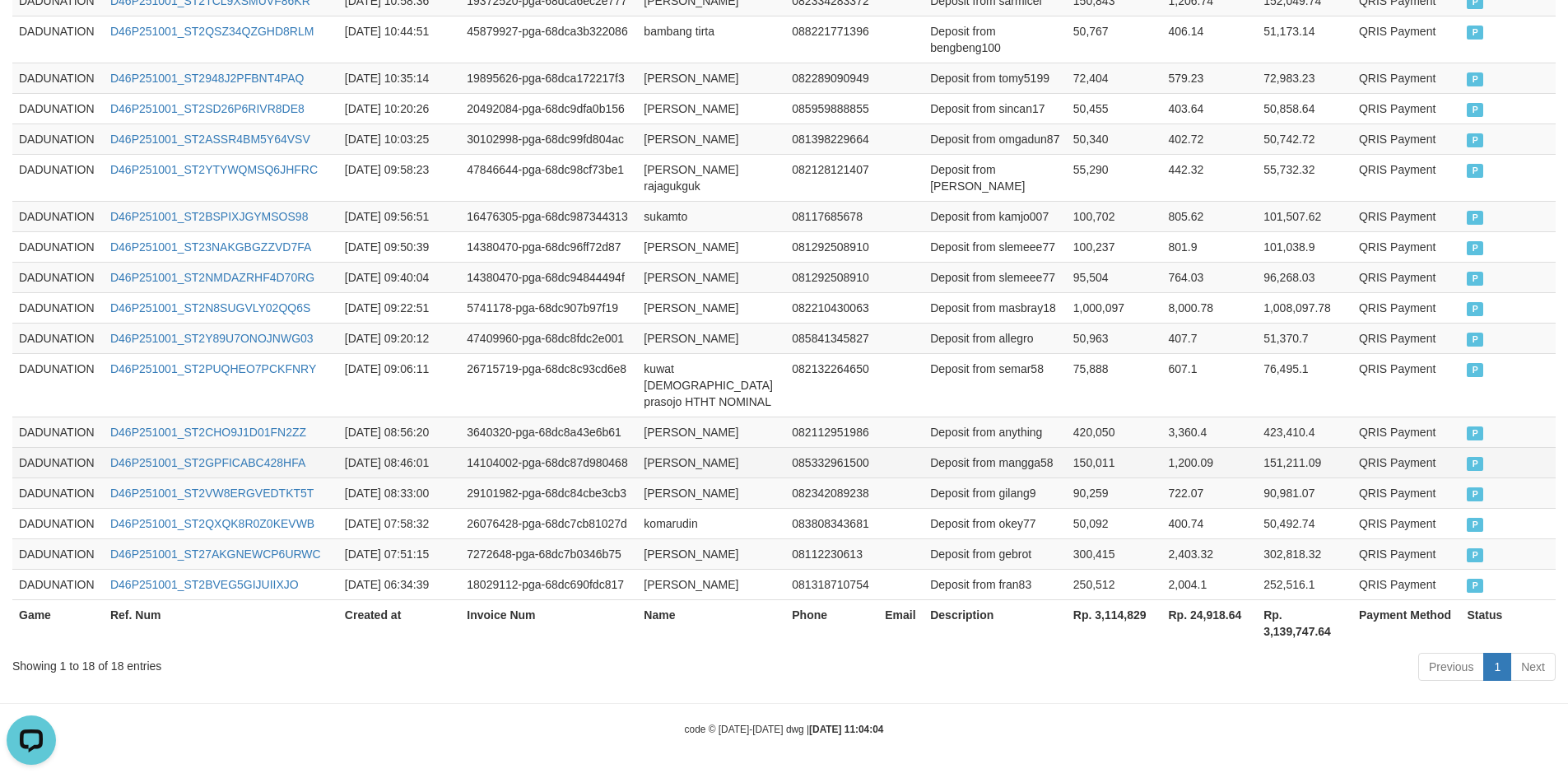
click at [623, 457] on td "14104002-pga-68dc87d980468" at bounding box center [548, 462] width 177 height 30
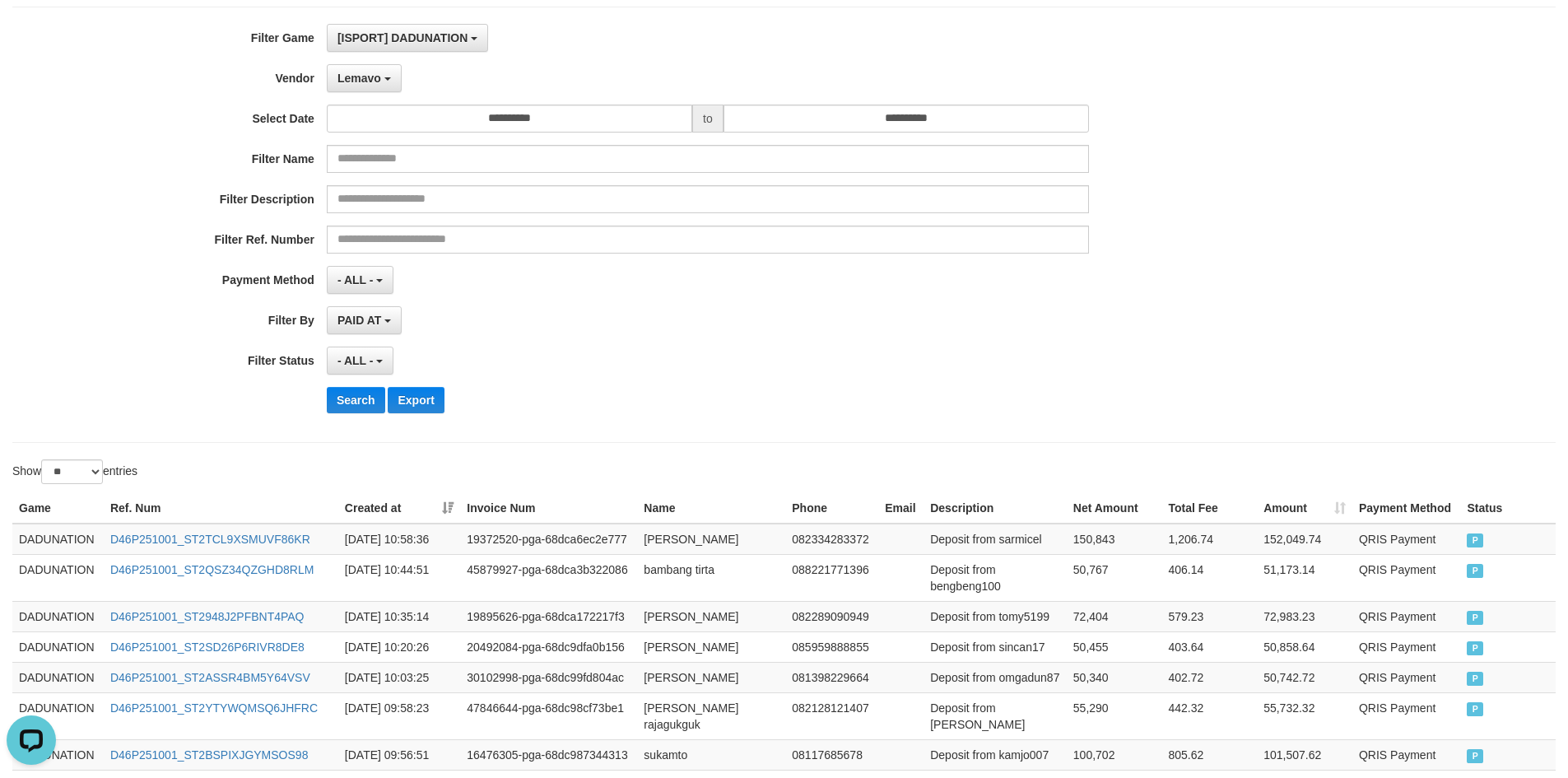
scroll to position [0, 0]
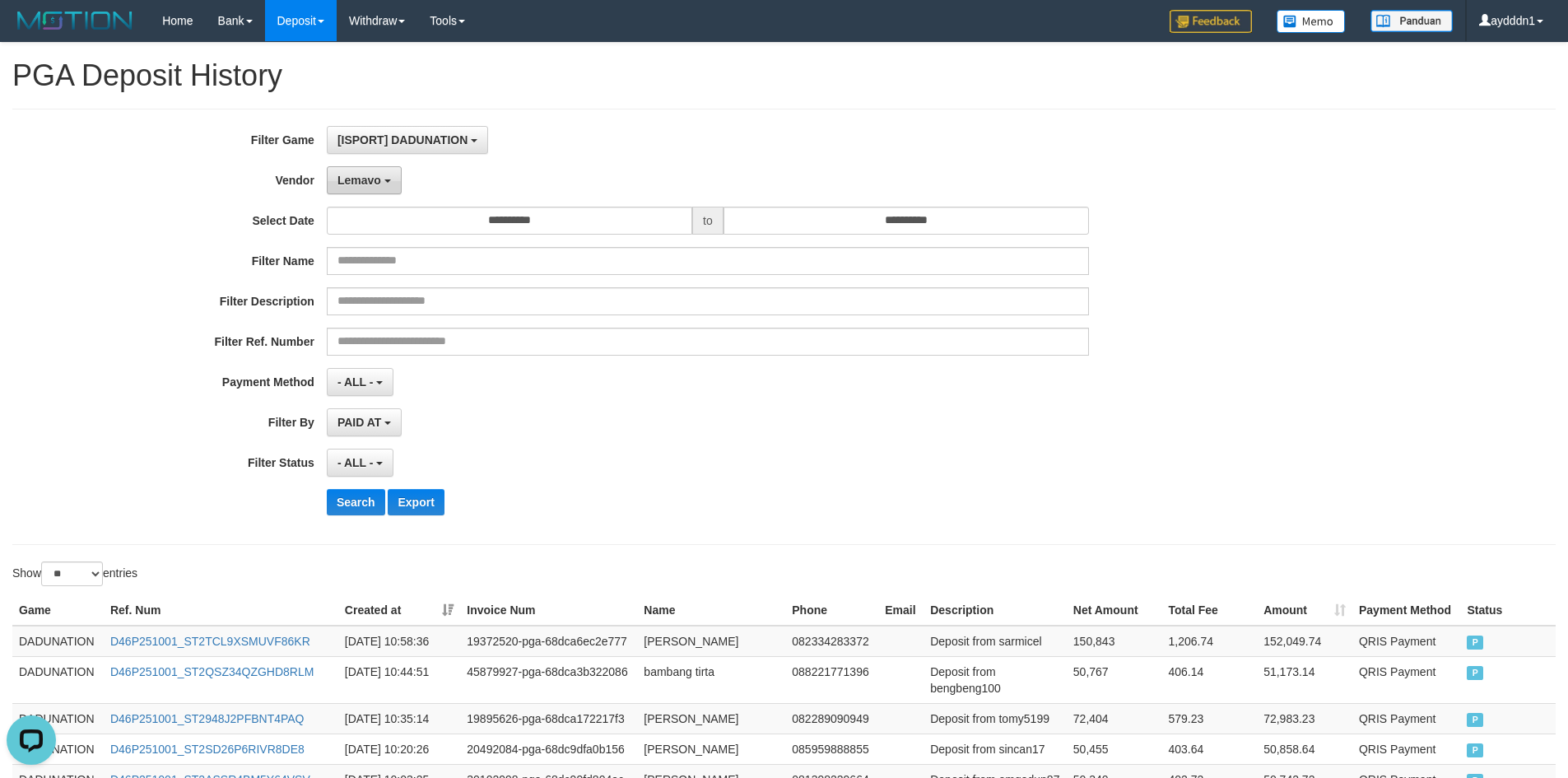
click at [370, 186] on span "Lemavo" at bounding box center [359, 180] width 44 height 13
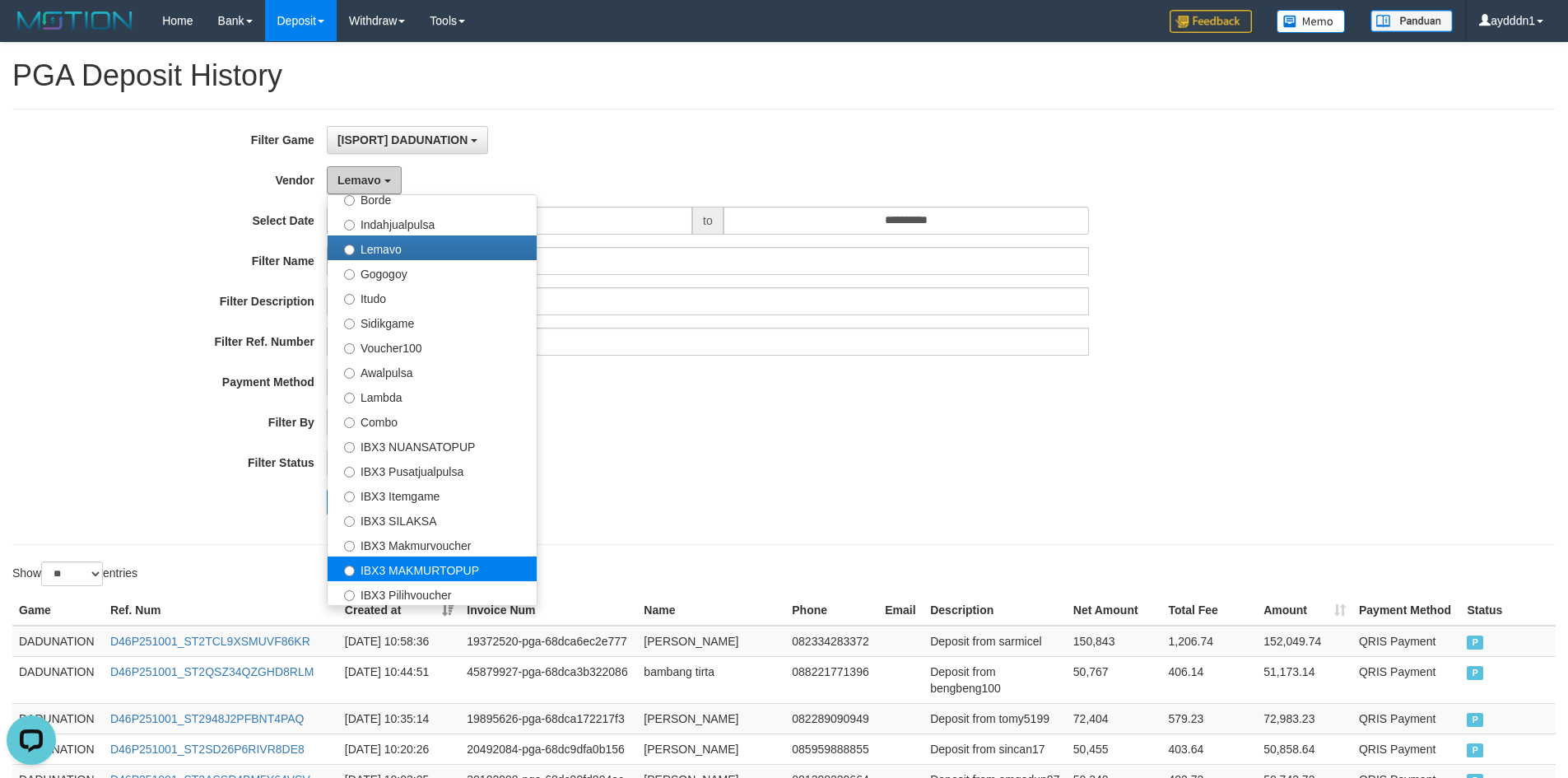
scroll to position [614, 0]
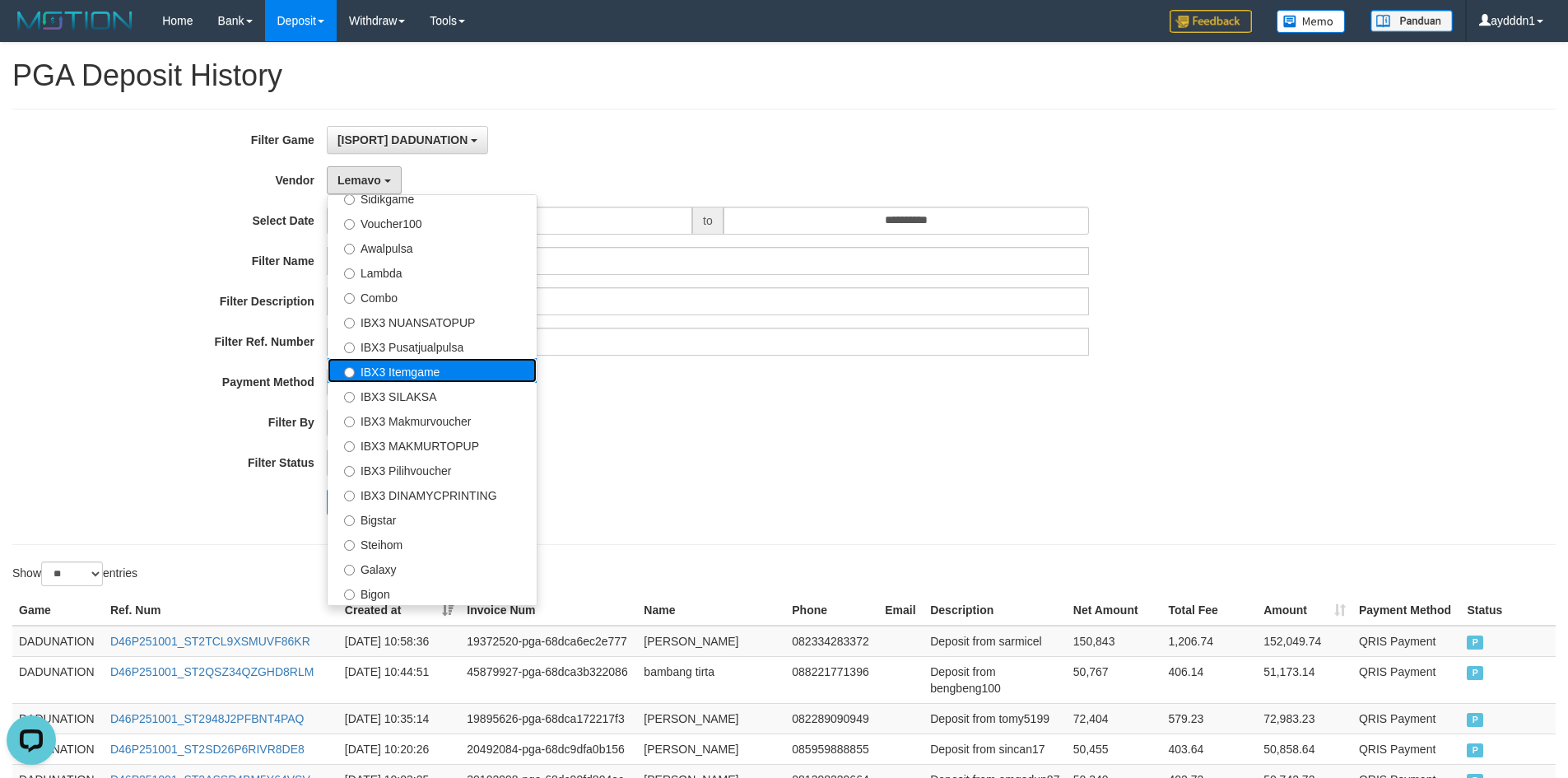
click at [413, 370] on label "IBX3 Itemgame" at bounding box center [431, 370] width 209 height 24
select select "**********"
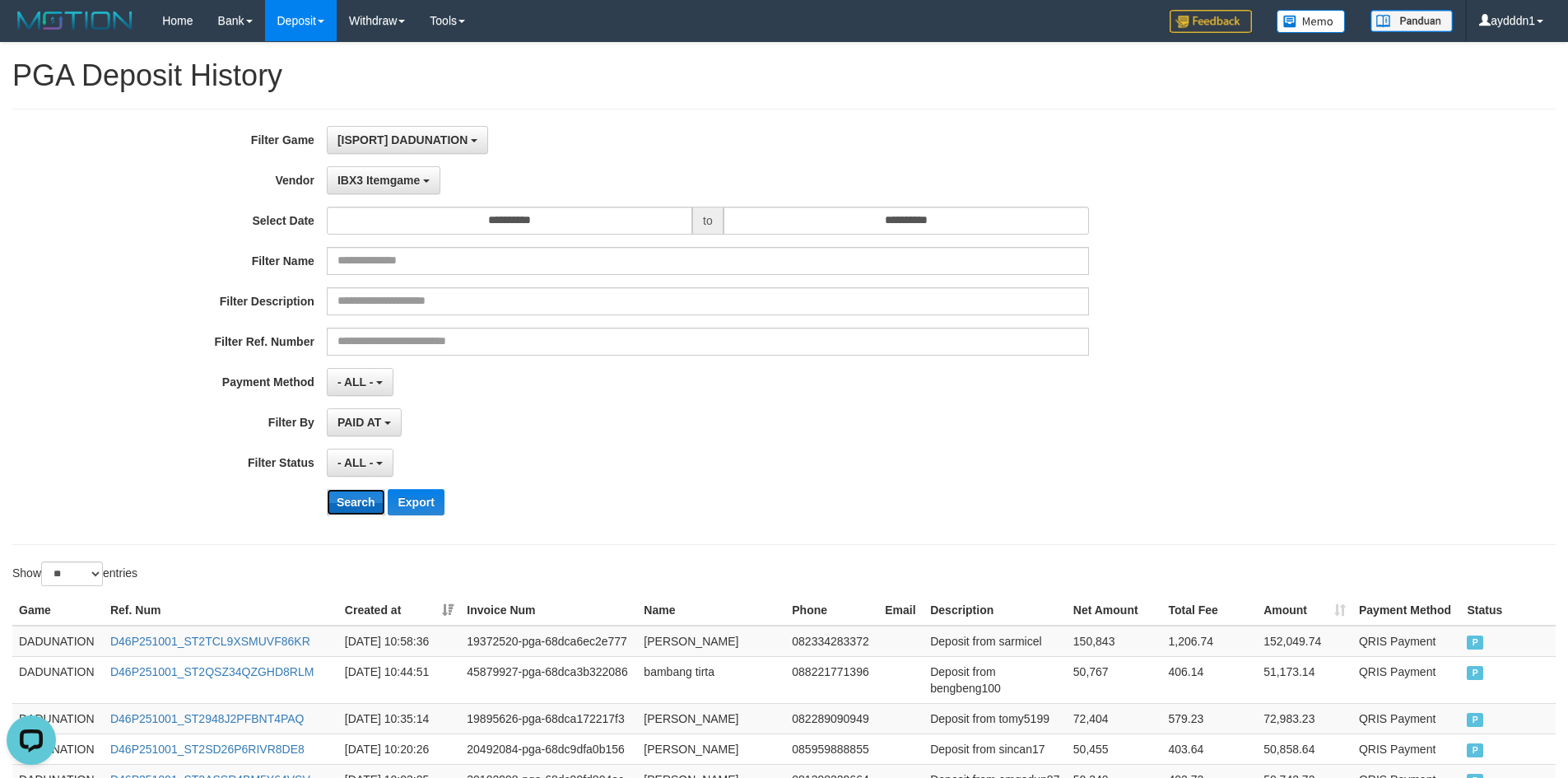
click at [356, 509] on button "Search" at bounding box center [356, 502] width 59 height 26
